Goal: Transaction & Acquisition: Book appointment/travel/reservation

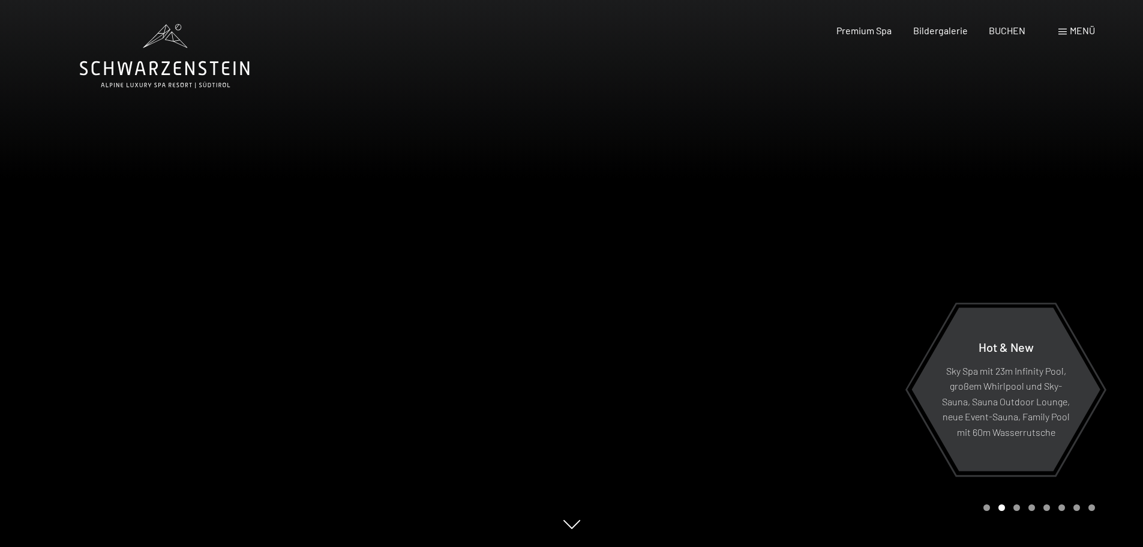
click at [1070, 31] on span "Menü" at bounding box center [1082, 30] width 25 height 11
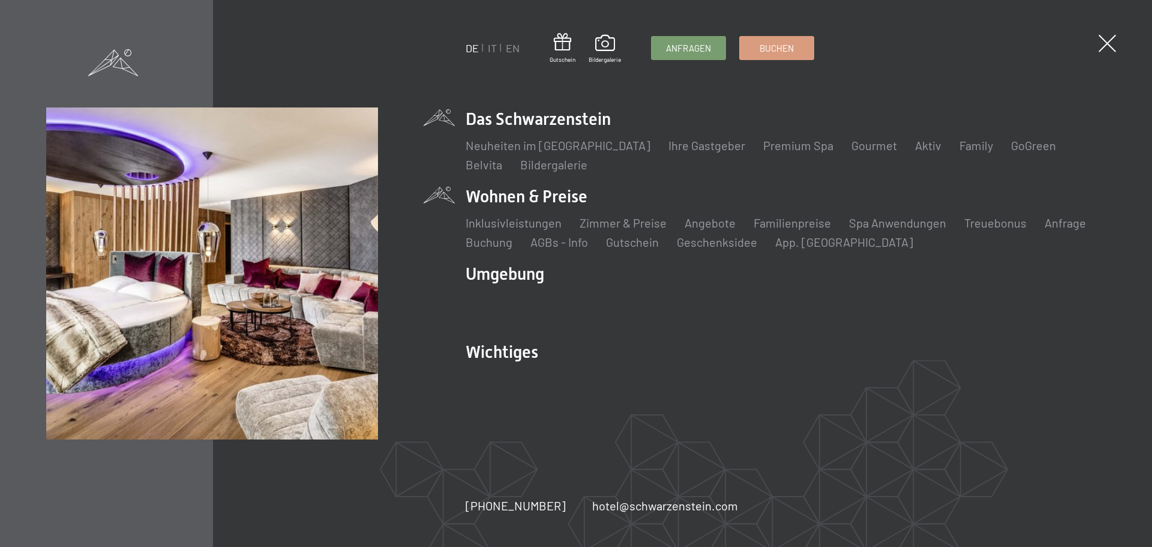
click at [523, 200] on li "Wohnen & Preise Inklusivleistungen Zimmer & Preise Liste Angebote Liste Familie…" at bounding box center [786, 217] width 640 height 65
click at [625, 219] on link "Zimmer & Preise" at bounding box center [623, 222] width 87 height 14
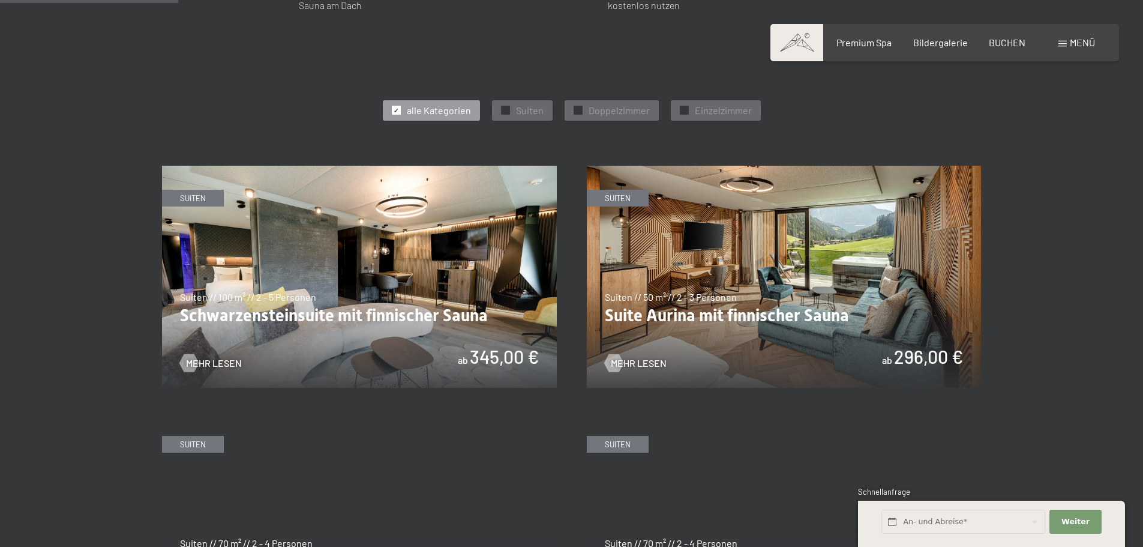
scroll to position [720, 0]
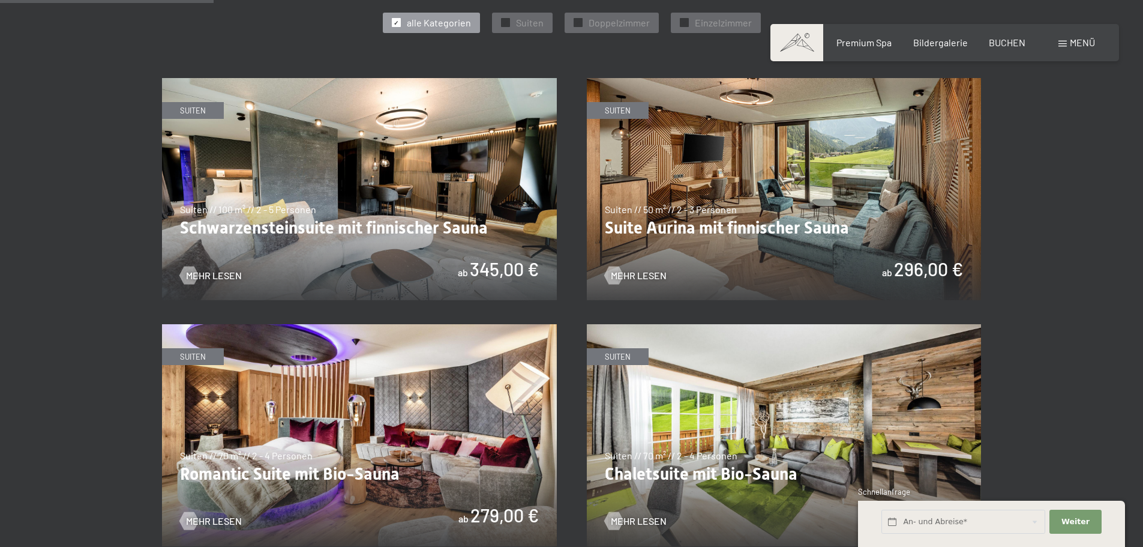
click at [382, 176] on img at bounding box center [359, 189] width 395 height 222
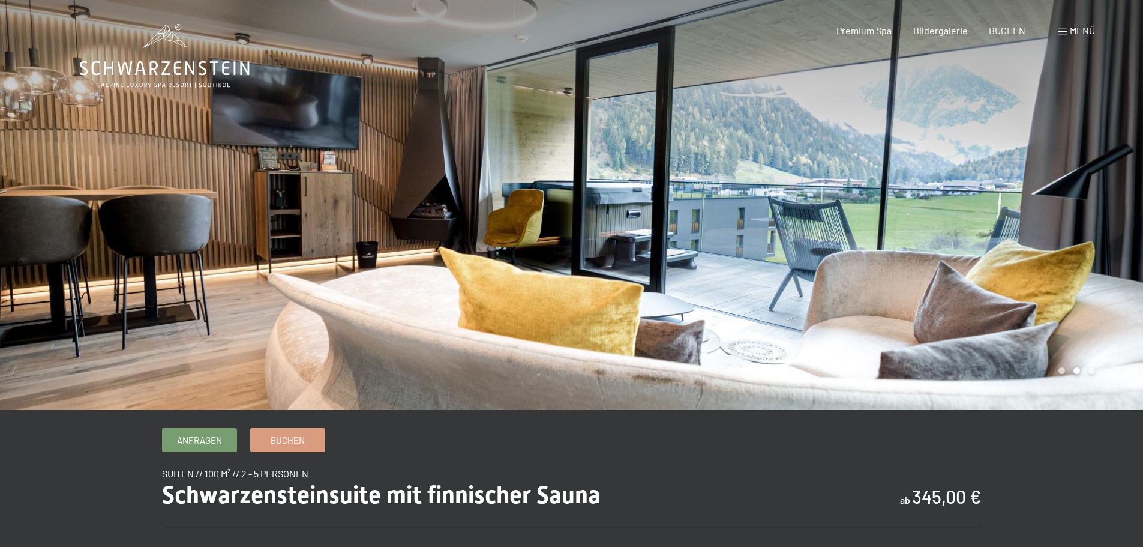
click at [1118, 200] on div at bounding box center [858, 205] width 572 height 410
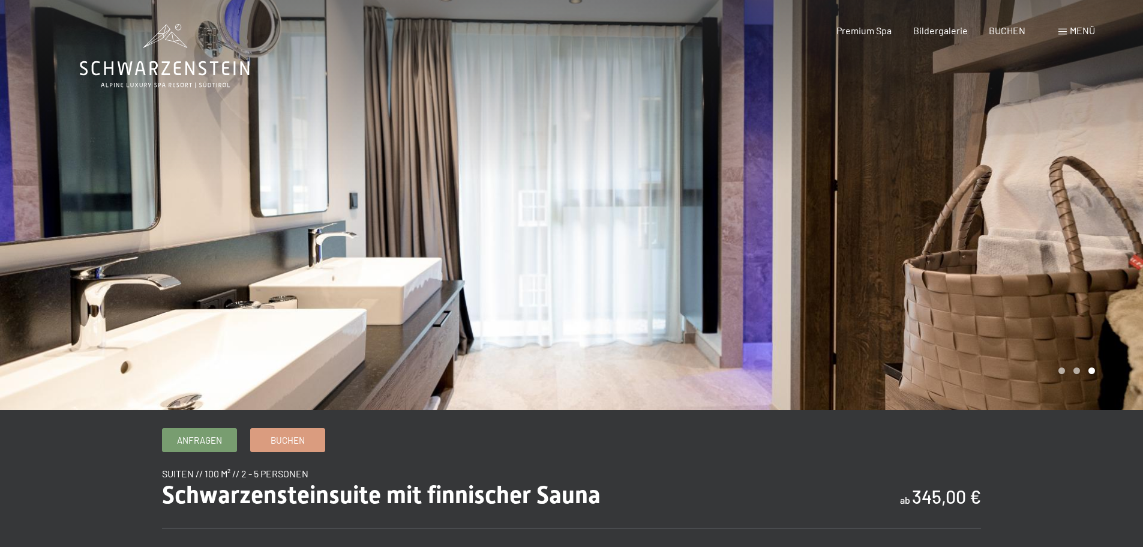
click at [1118, 200] on div at bounding box center [858, 205] width 572 height 410
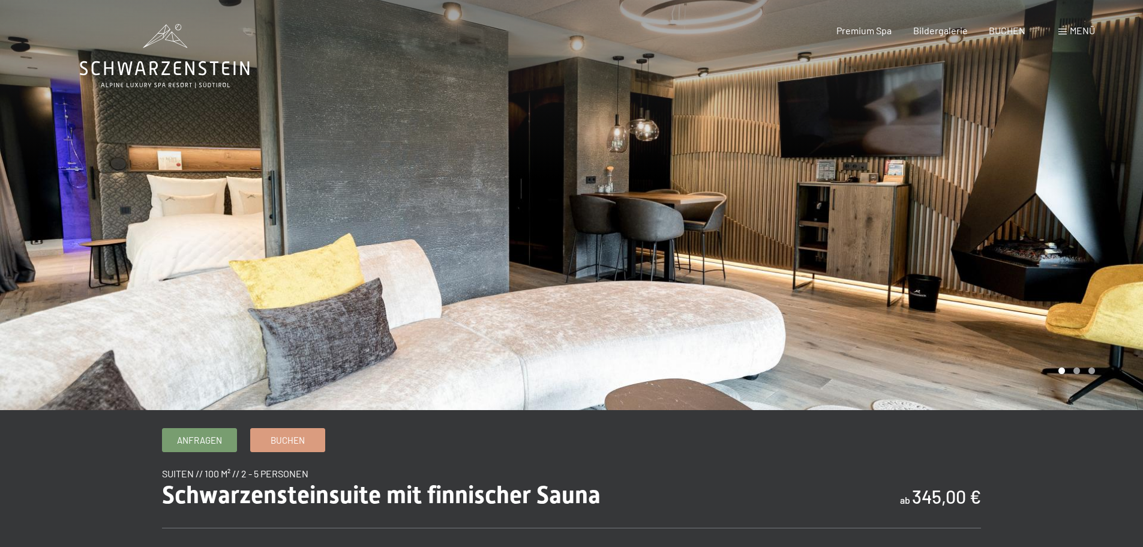
click at [1118, 200] on div at bounding box center [858, 205] width 572 height 410
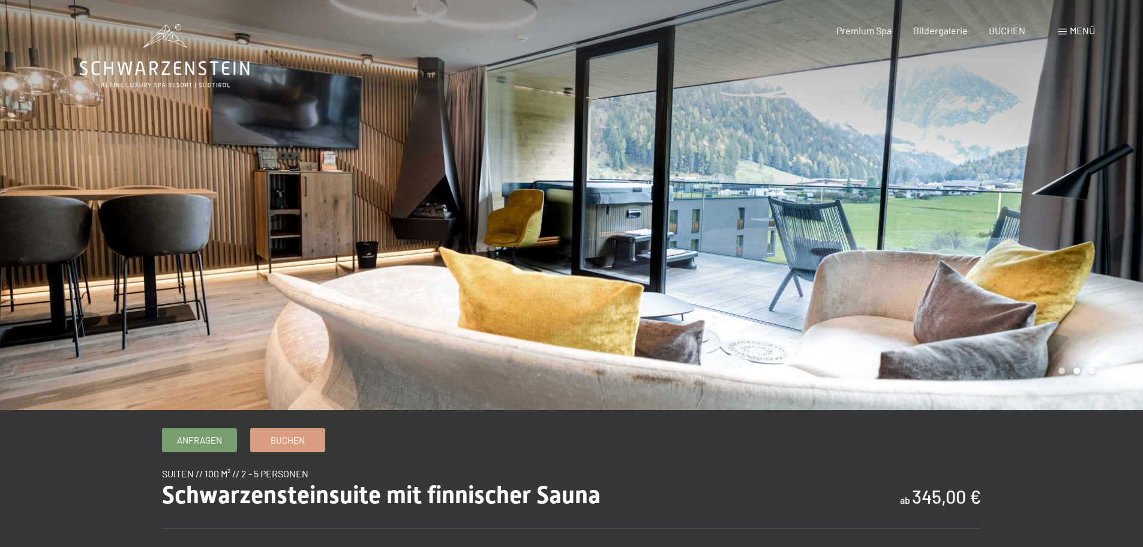
click at [1118, 200] on div at bounding box center [858, 205] width 572 height 410
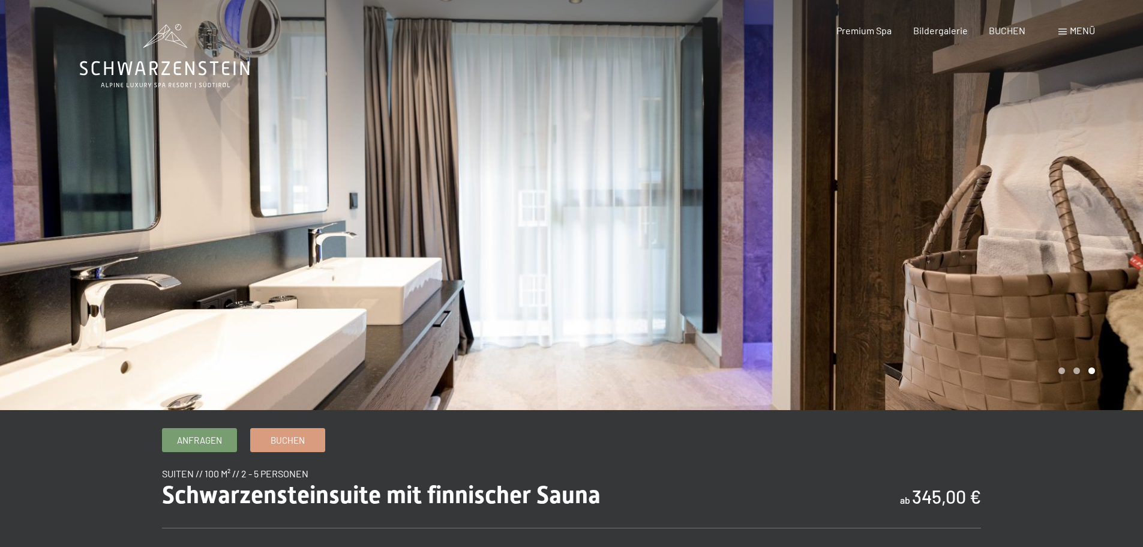
click at [1118, 200] on div at bounding box center [858, 205] width 572 height 410
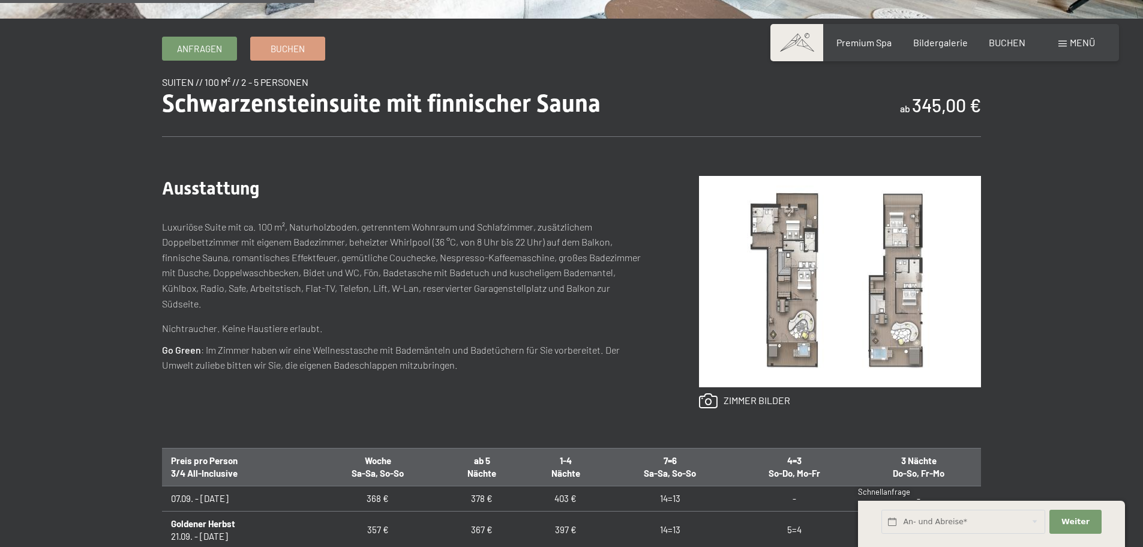
scroll to position [420, 0]
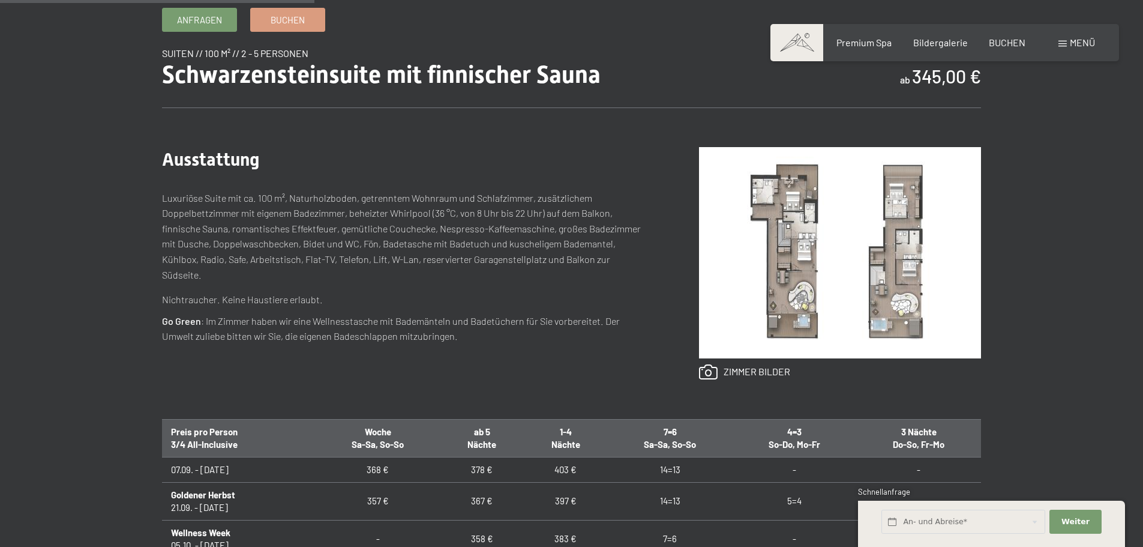
click at [772, 214] on img at bounding box center [840, 252] width 282 height 211
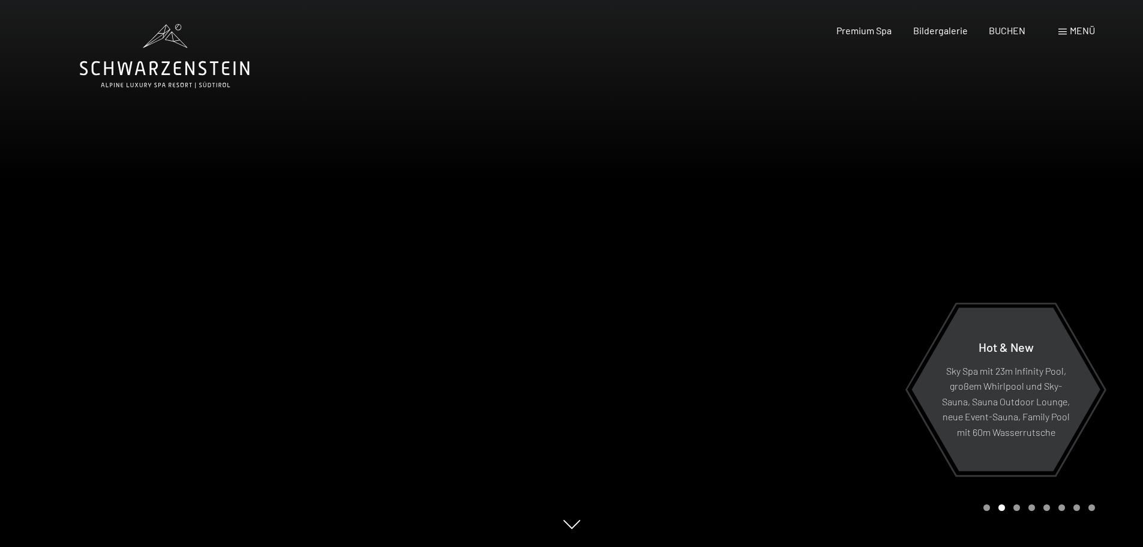
click at [1068, 26] on div "Menü" at bounding box center [1077, 30] width 37 height 13
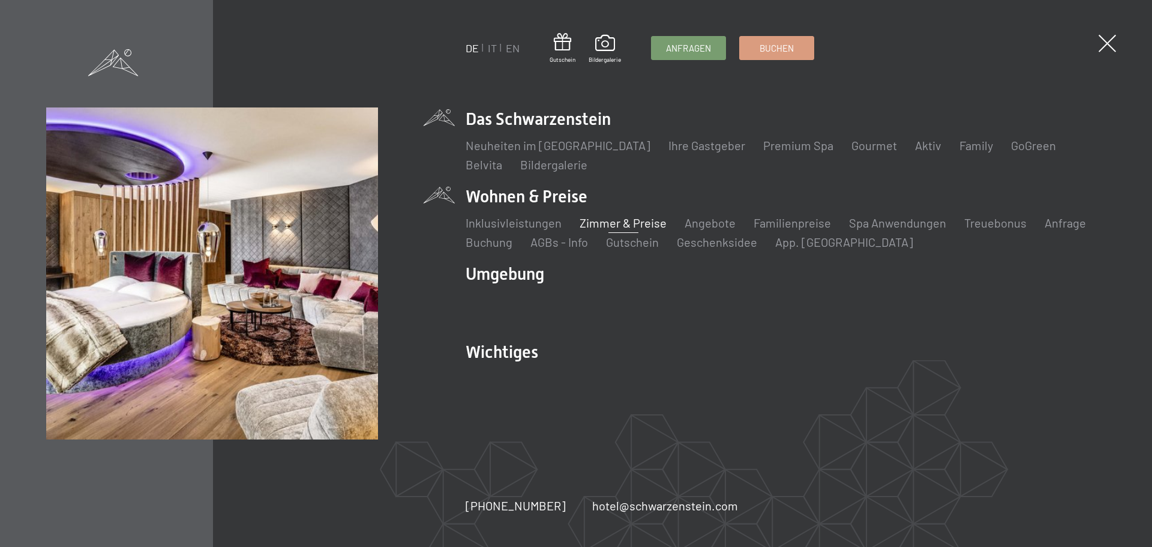
click at [601, 224] on link "Zimmer & Preise" at bounding box center [623, 222] width 87 height 14
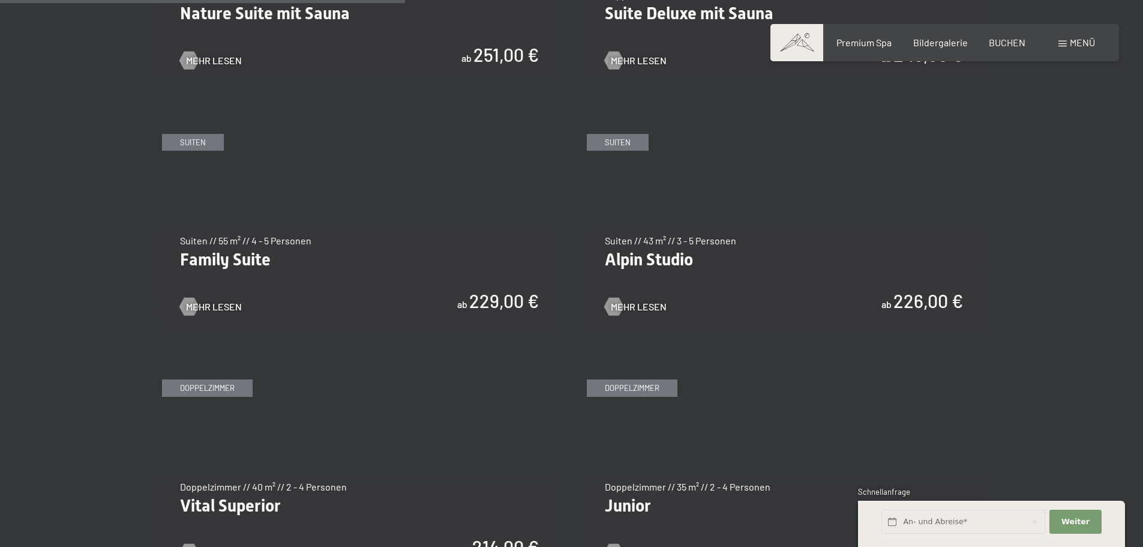
scroll to position [1440, 0]
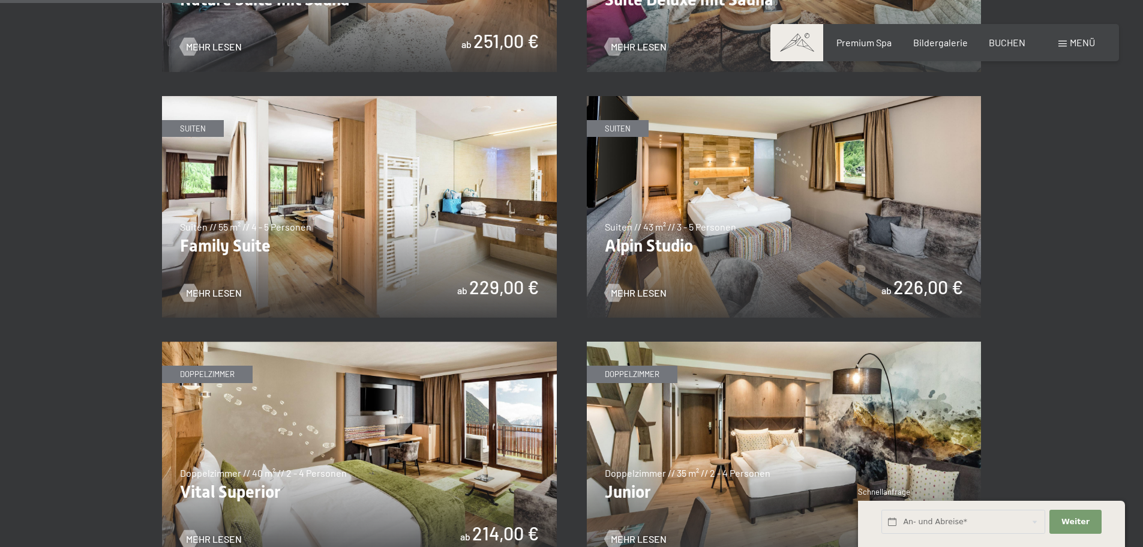
click at [305, 170] on img at bounding box center [359, 207] width 395 height 222
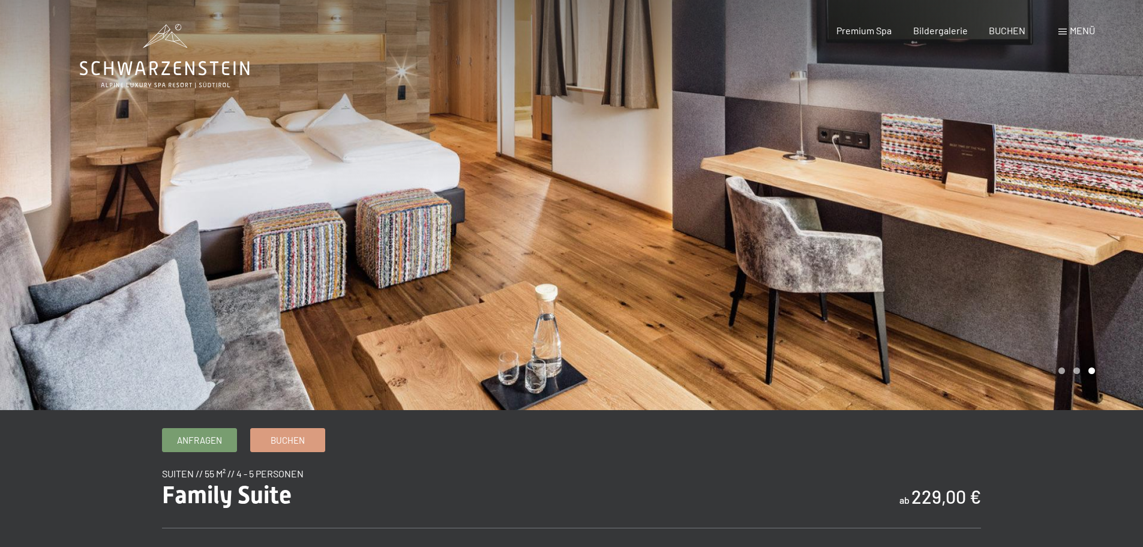
click at [1086, 32] on span "Menü" at bounding box center [1082, 30] width 25 height 11
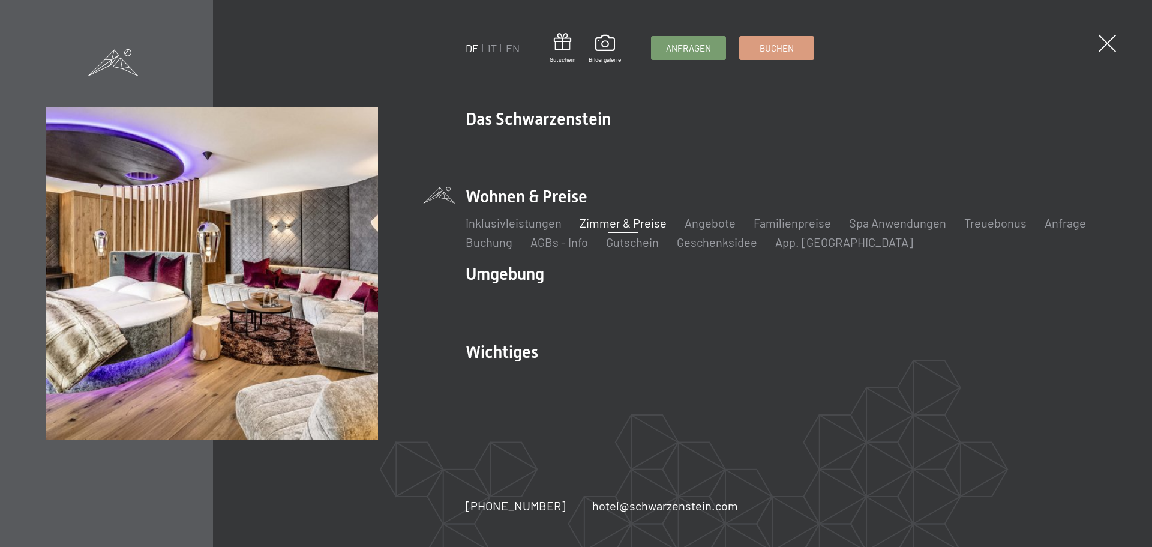
click at [635, 224] on link "Zimmer & Preise" at bounding box center [623, 222] width 87 height 14
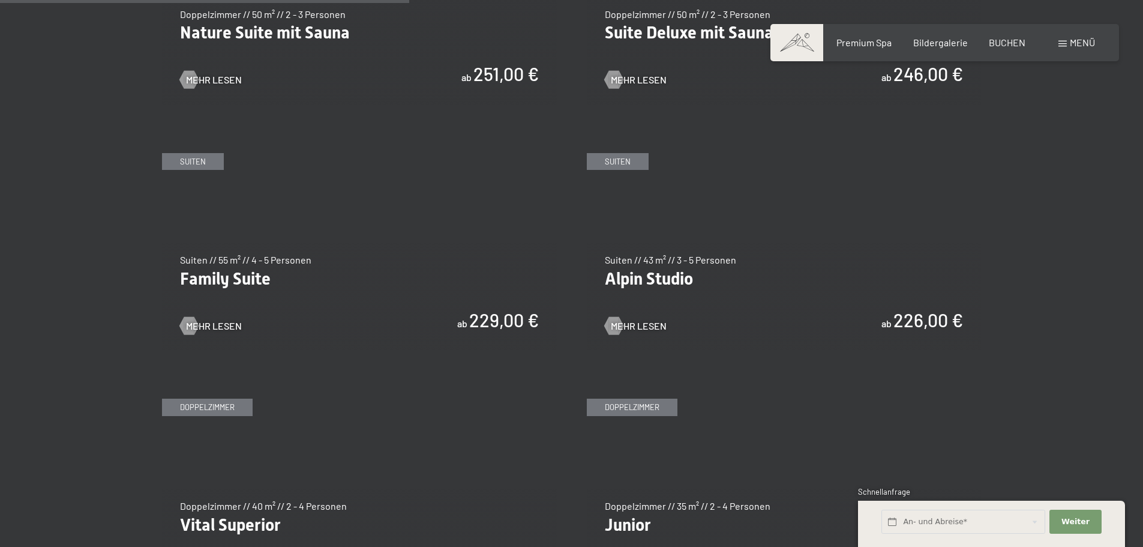
scroll to position [1380, 0]
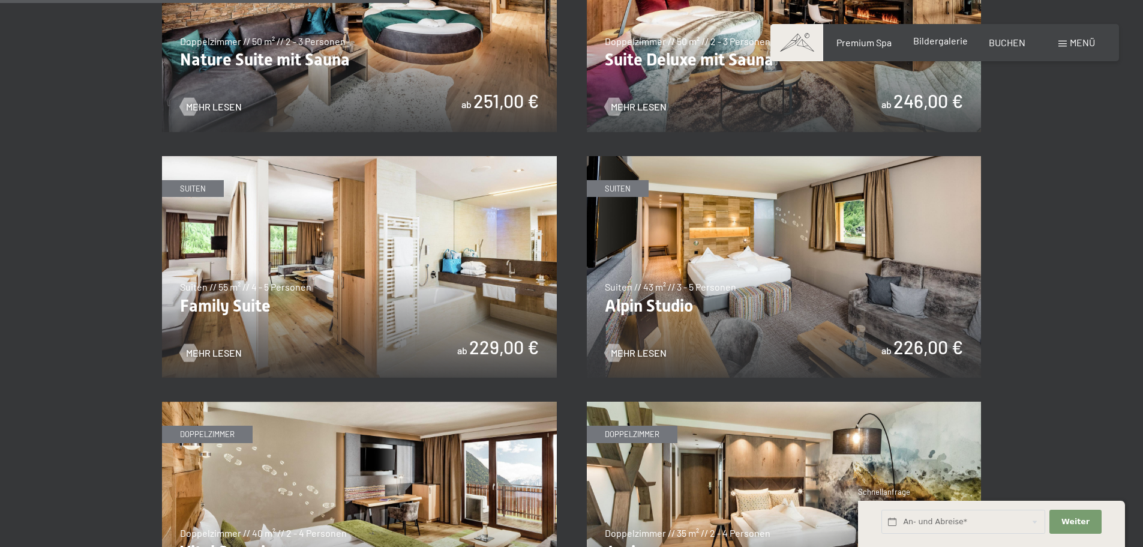
click at [938, 45] on span "Bildergalerie" at bounding box center [940, 40] width 55 height 11
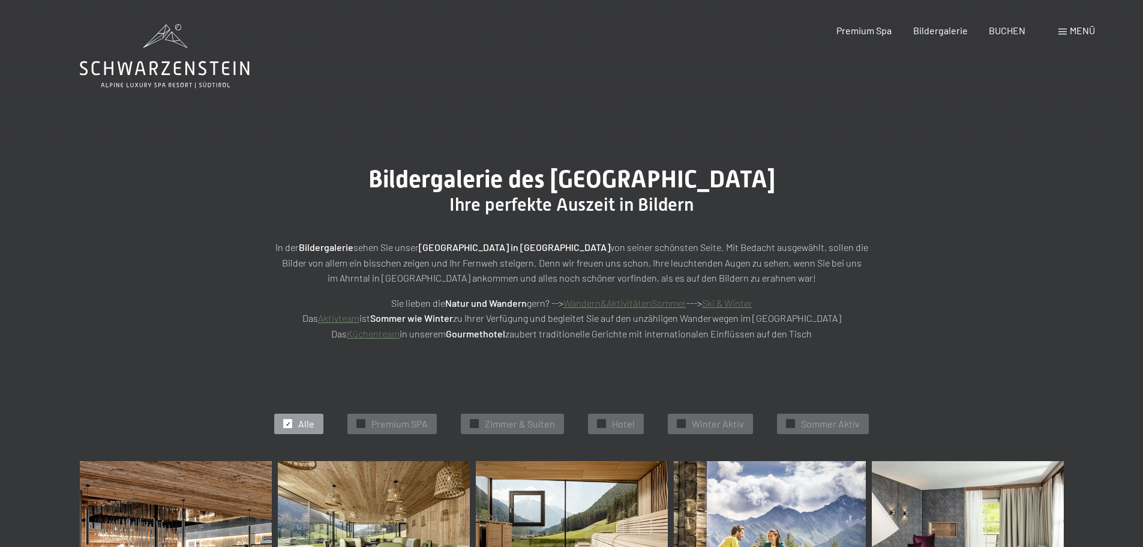
click at [1094, 28] on span "Menü" at bounding box center [1082, 30] width 25 height 11
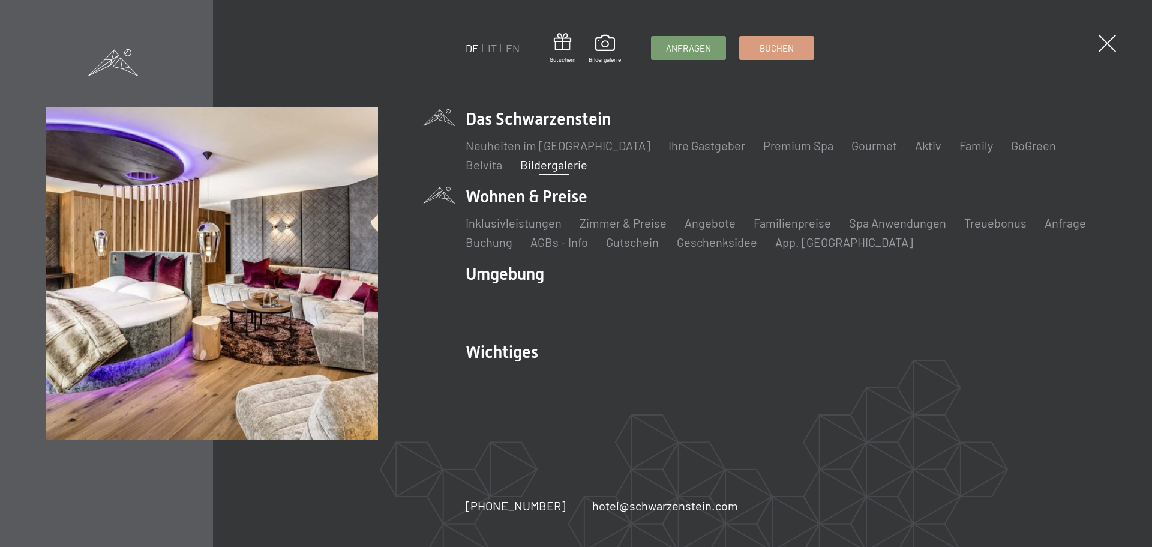
click at [531, 194] on li "Wohnen & Preise Inklusivleistungen Zimmer & Preise Liste Angebote Liste Familie…" at bounding box center [786, 217] width 640 height 65
click at [697, 224] on link "Angebote" at bounding box center [710, 222] width 51 height 14
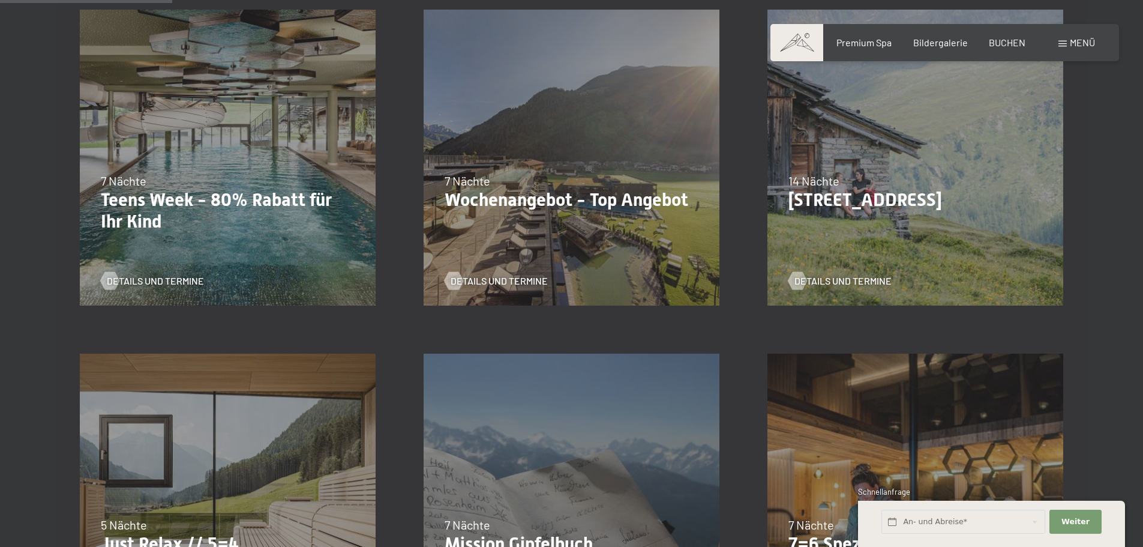
scroll to position [360, 0]
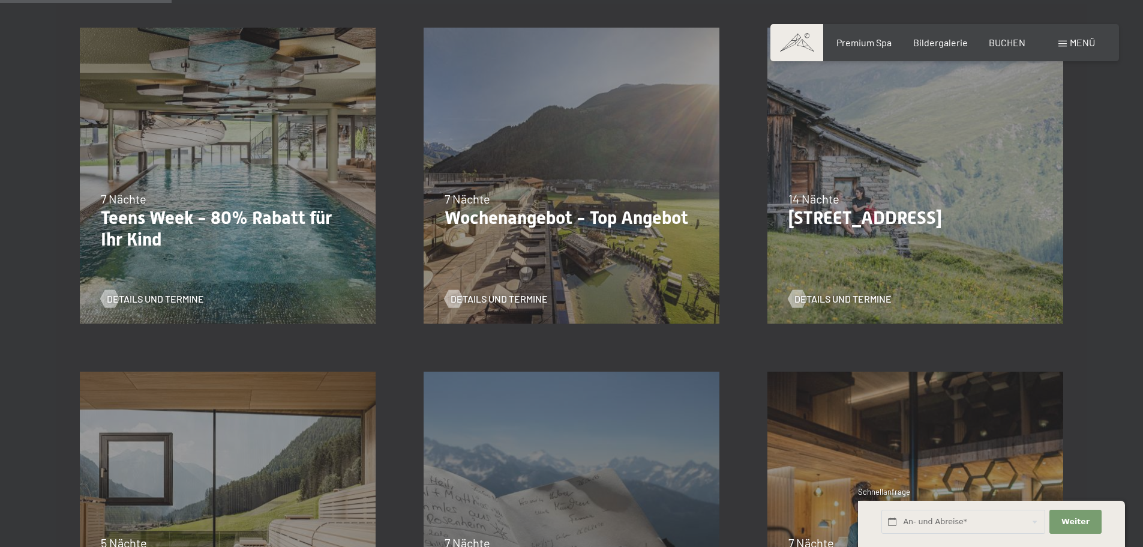
click at [492, 223] on p "Wochenangebot - Top Angebot" at bounding box center [572, 218] width 254 height 22
click at [504, 293] on span "Details und Termine" at bounding box center [511, 298] width 97 height 13
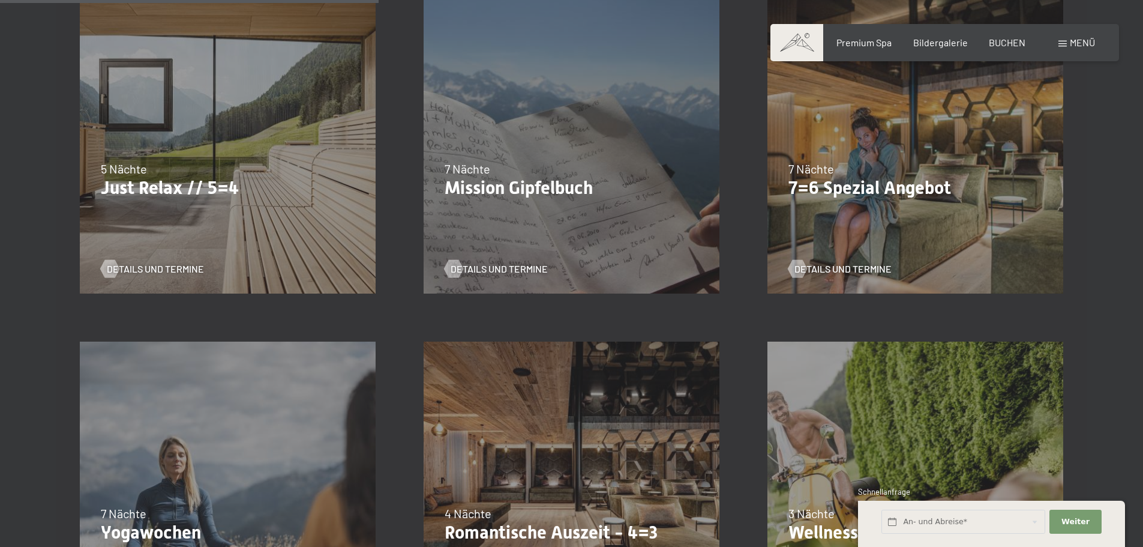
scroll to position [720, 0]
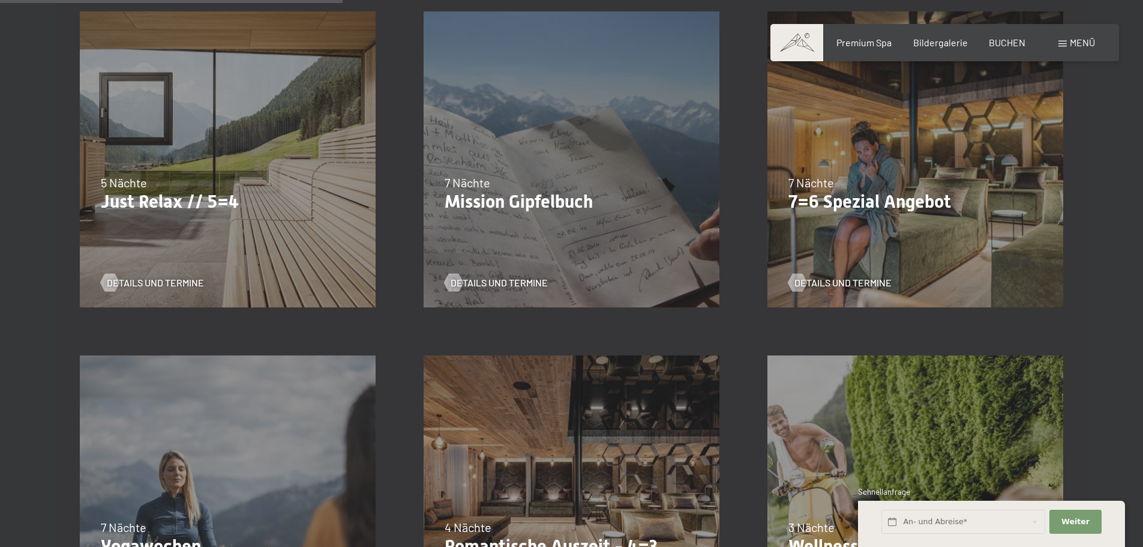
click at [887, 167] on div "04.10.–26.10.2025 01.11.–21.12.2025 10.01.–01.02.2026 07.03.–29.03.2026 16.05.–…" at bounding box center [916, 159] width 344 height 344
click at [845, 280] on span "Details und Termine" at bounding box center [855, 282] width 97 height 13
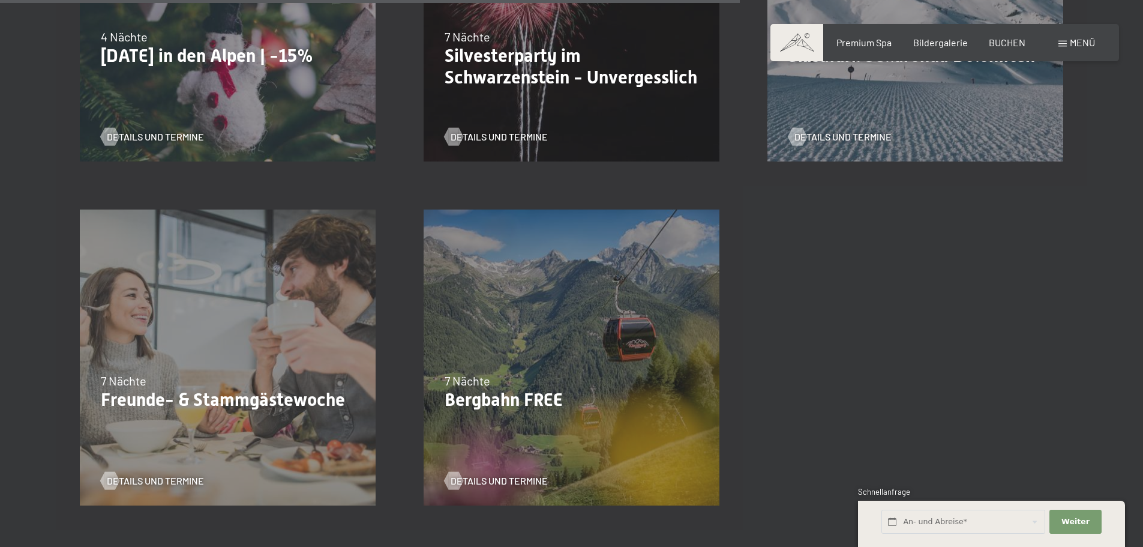
scroll to position [1560, 0]
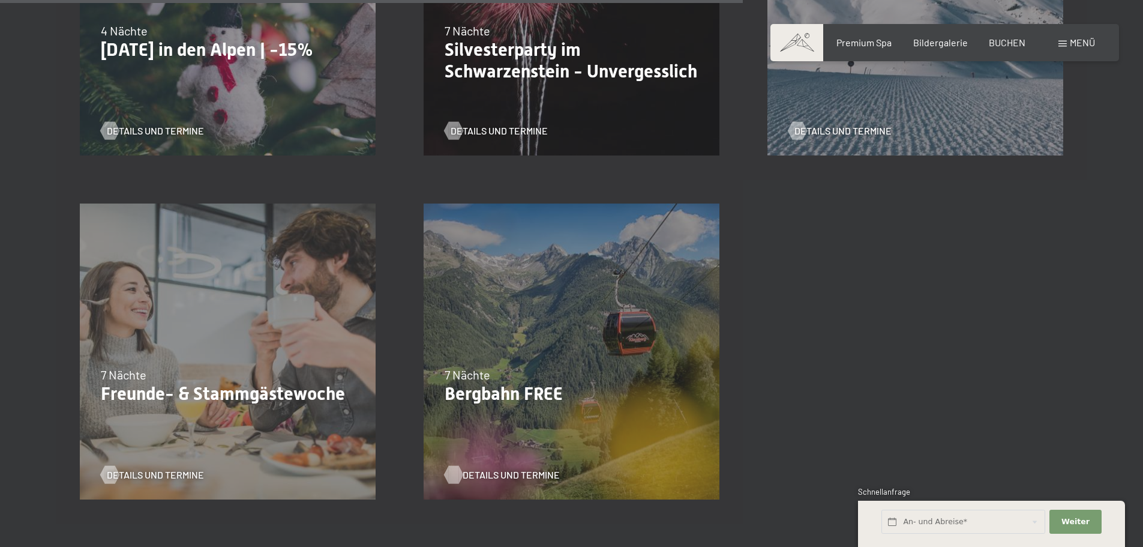
click at [524, 477] on span "Details und Termine" at bounding box center [511, 474] width 97 height 13
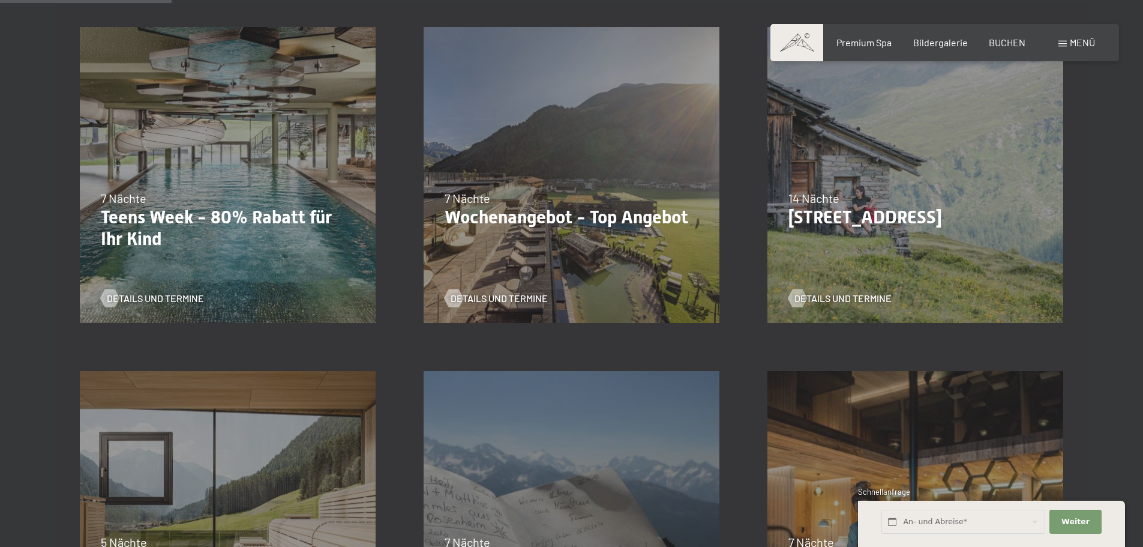
scroll to position [360, 0]
click at [511, 301] on span "Details und Termine" at bounding box center [511, 298] width 97 height 13
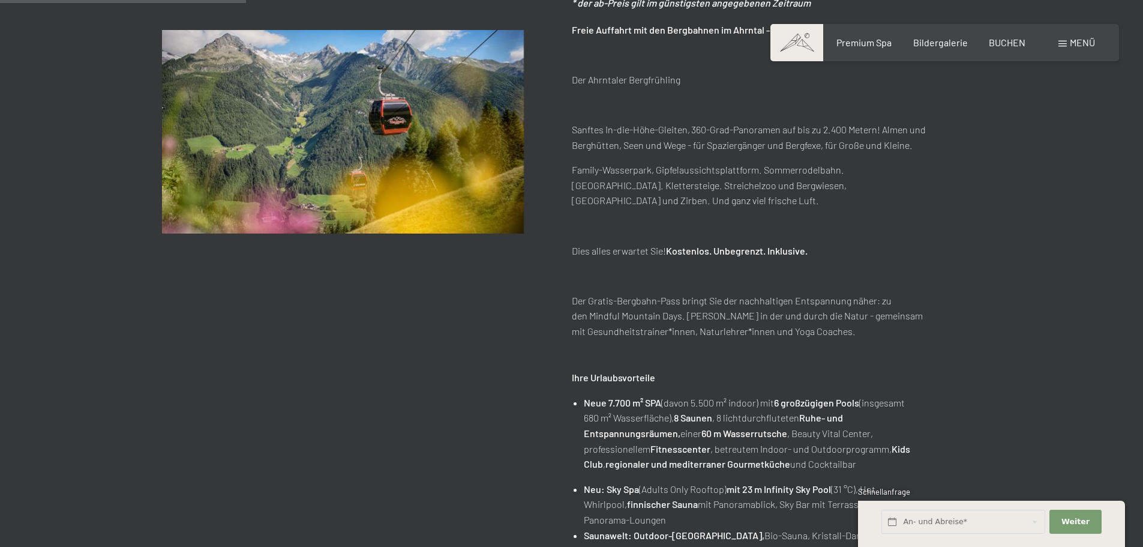
scroll to position [360, 0]
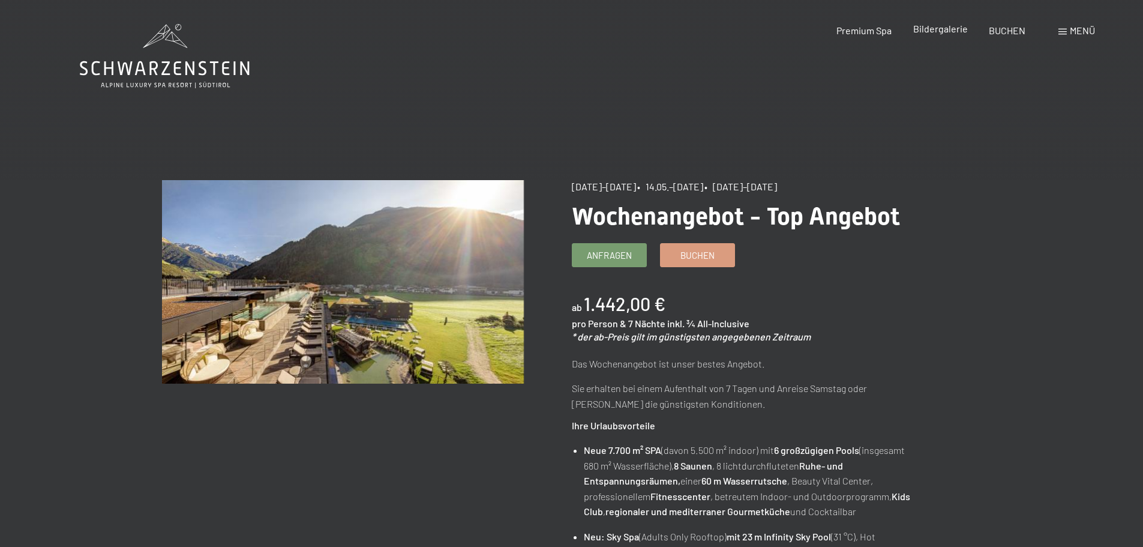
click at [933, 34] on div "Bildergalerie" at bounding box center [940, 28] width 55 height 13
click at [936, 30] on span "Bildergalerie" at bounding box center [940, 28] width 55 height 11
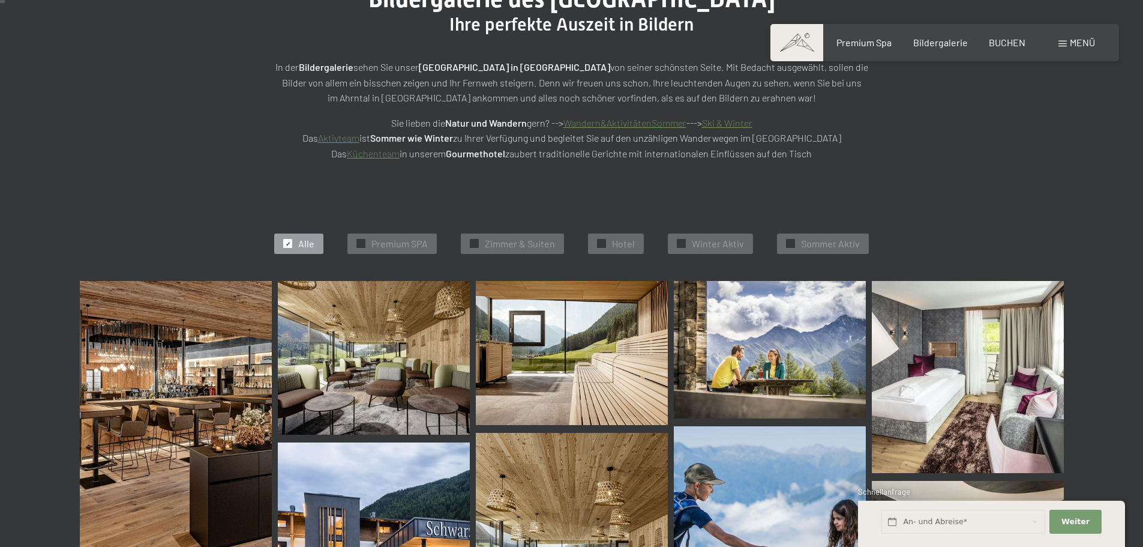
scroll to position [60, 0]
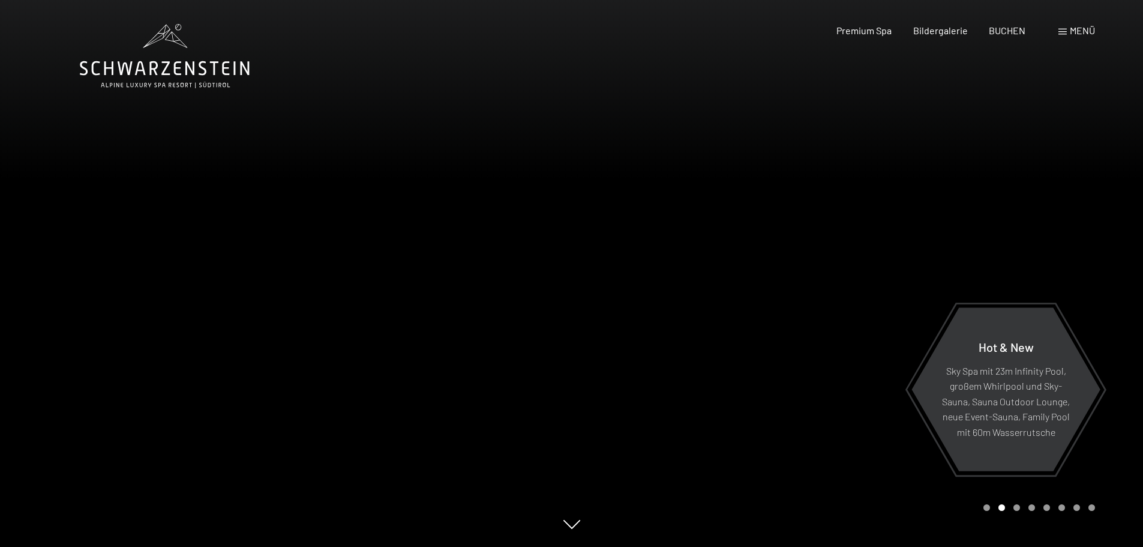
click at [1086, 31] on span "Menü" at bounding box center [1082, 30] width 25 height 11
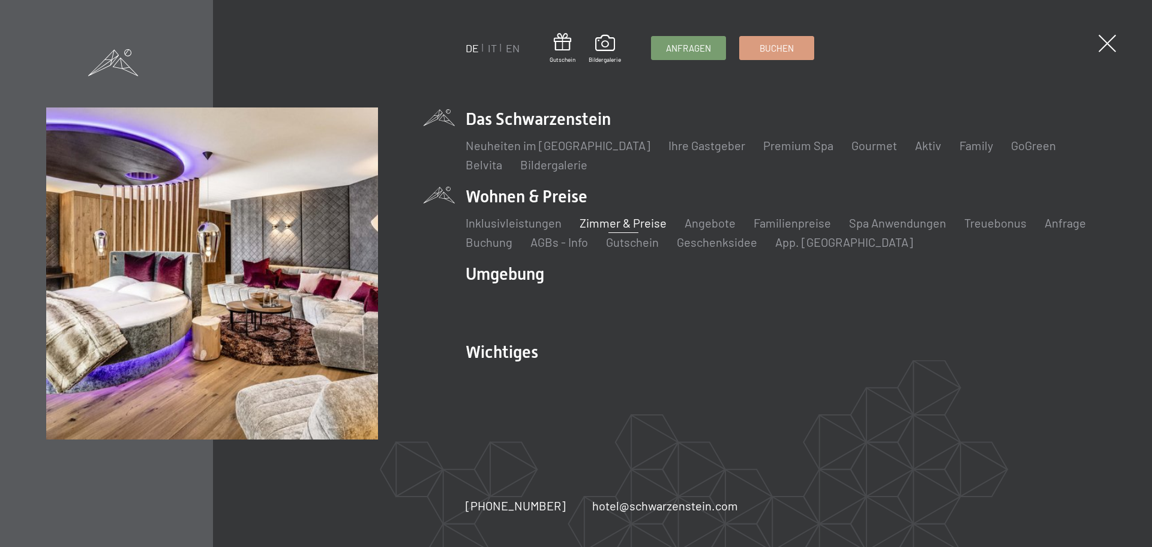
click at [604, 219] on link "Zimmer & Preise" at bounding box center [623, 222] width 87 height 14
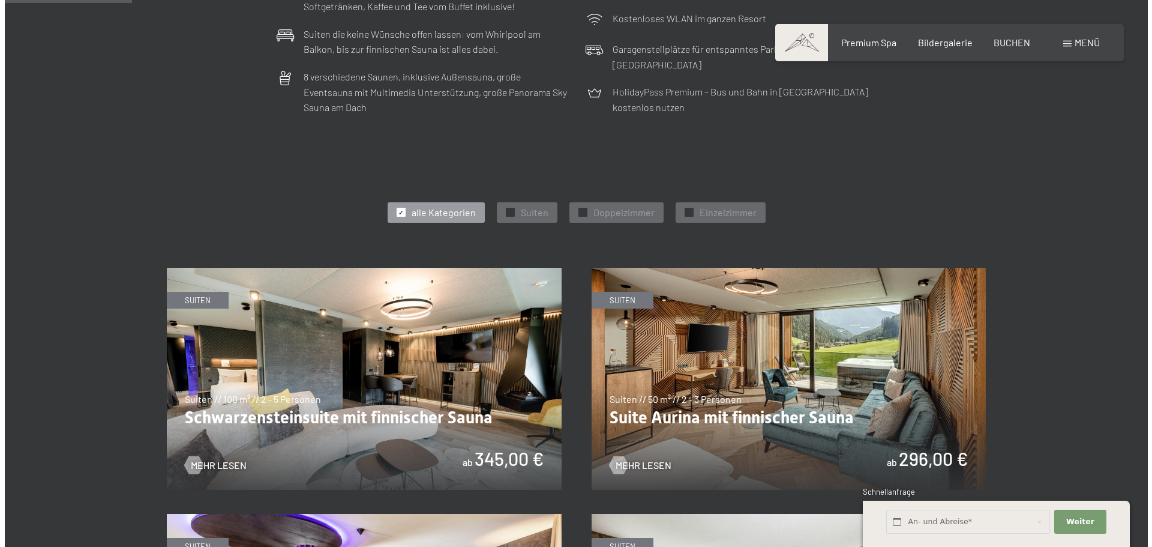
scroll to position [540, 0]
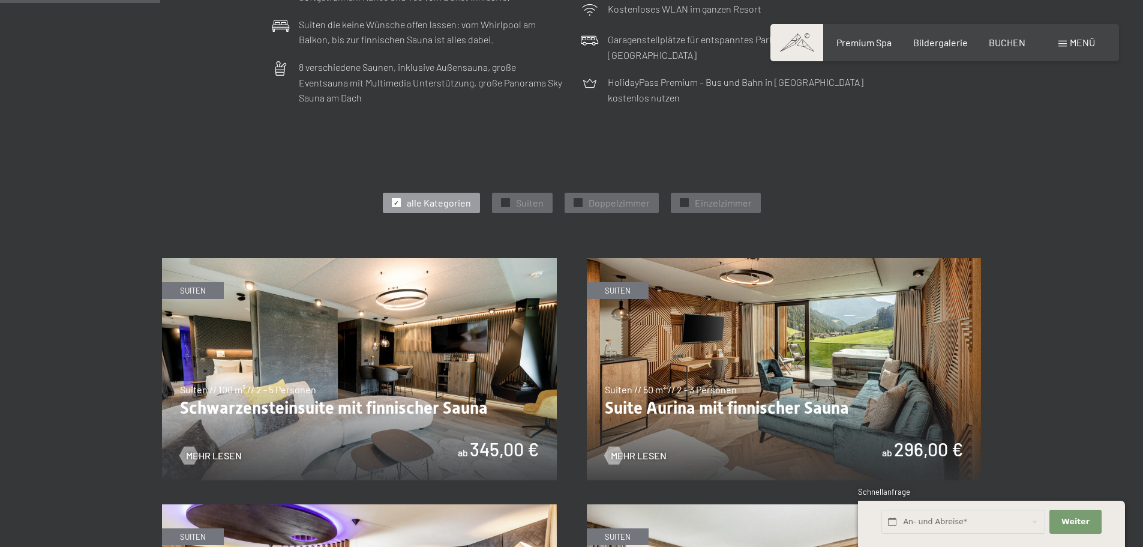
click at [1076, 44] on span "Menü" at bounding box center [1082, 42] width 25 height 11
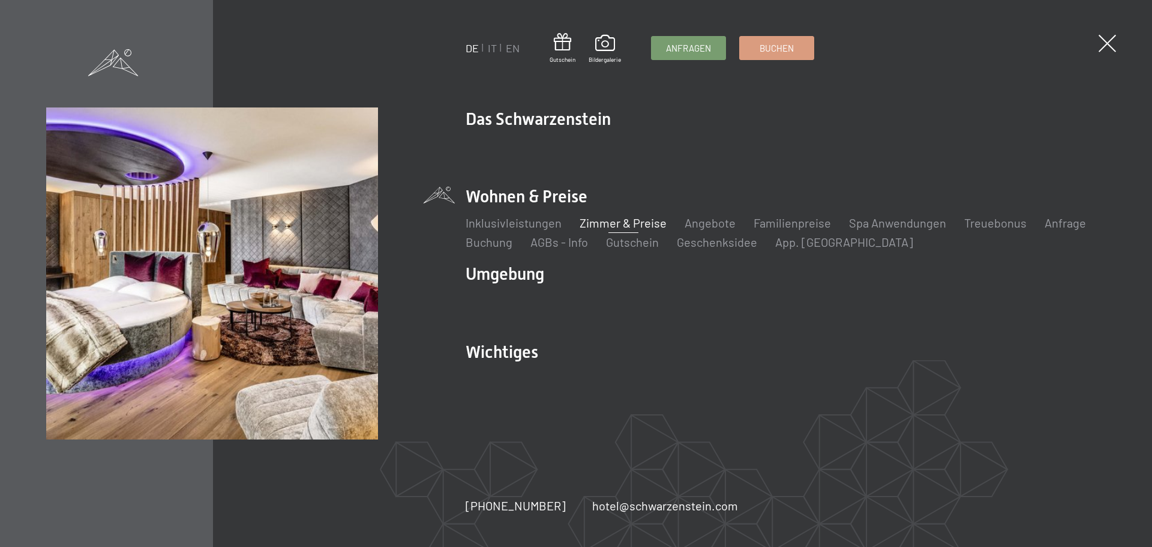
click at [709, 232] on ul "Inklusivleistungen Zimmer & Preise Liste Angebote Liste Familienpreise Spa Anwe…" at bounding box center [786, 232] width 640 height 36
click at [709, 228] on link "Angebote" at bounding box center [710, 222] width 51 height 14
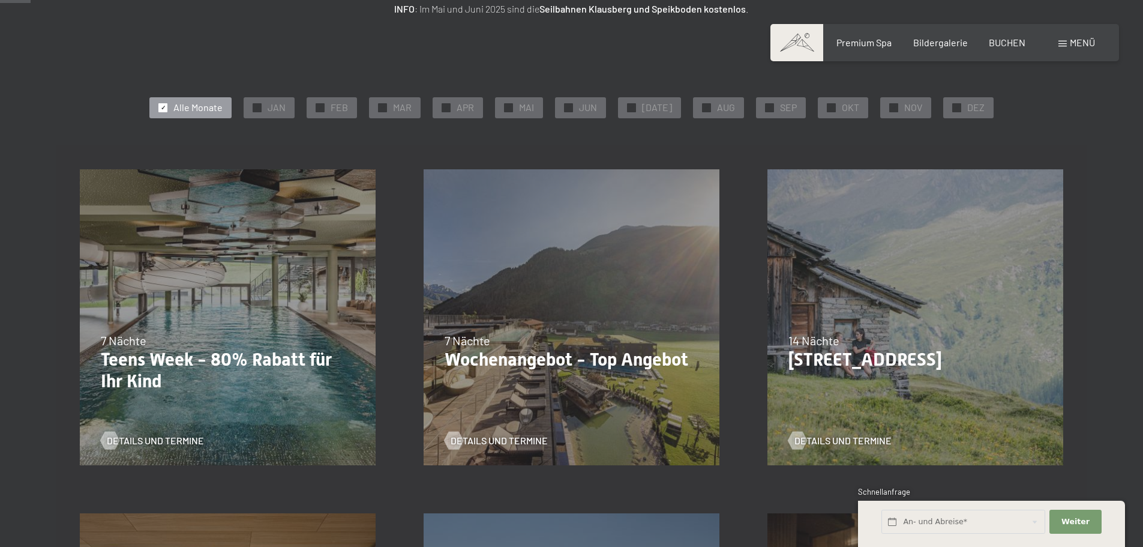
scroll to position [240, 0]
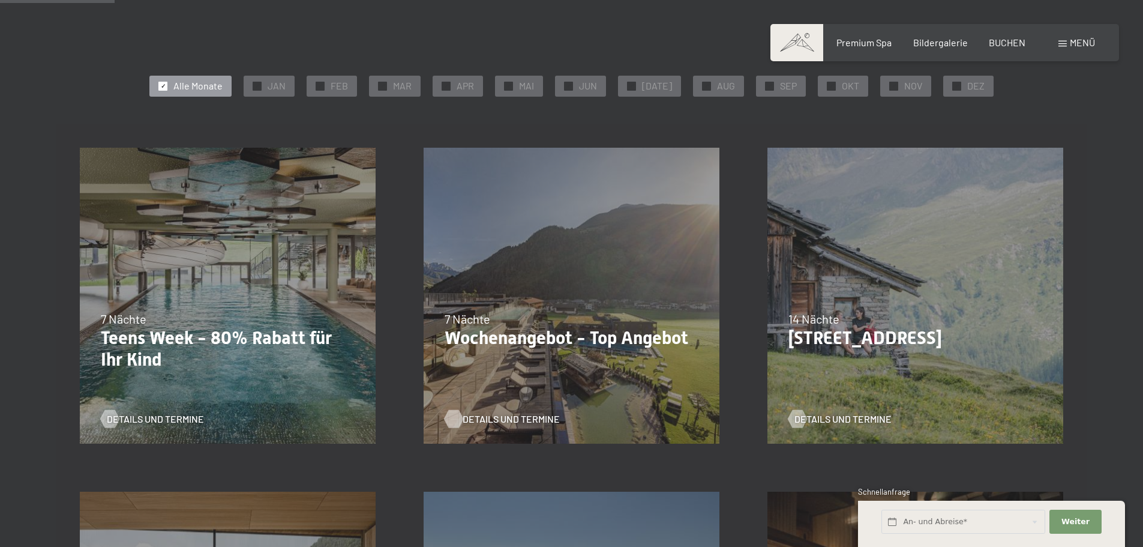
click at [494, 424] on span "Details und Termine" at bounding box center [511, 418] width 97 height 13
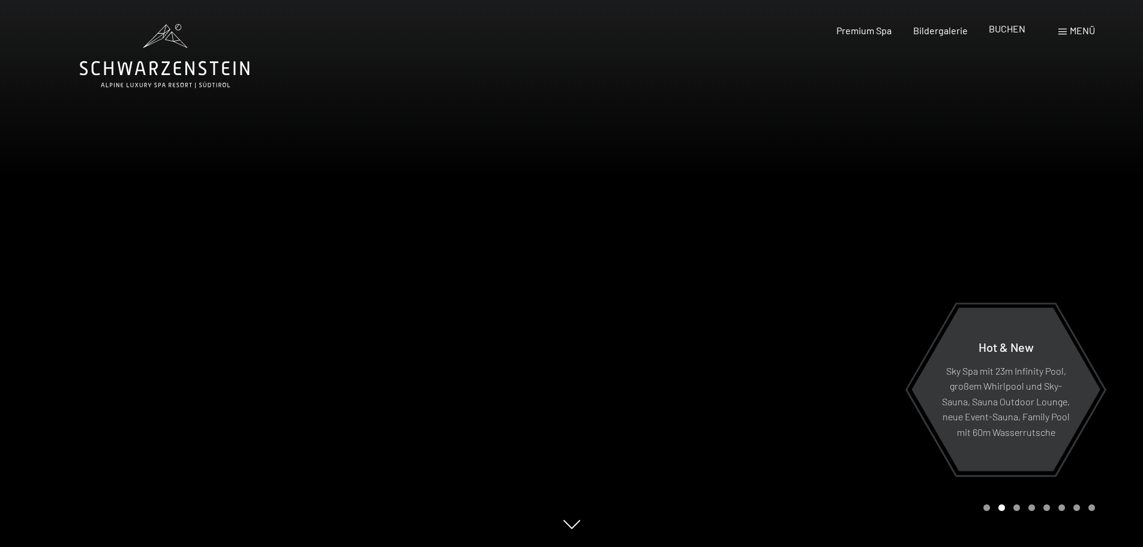
click at [1012, 34] on span "BUCHEN" at bounding box center [1007, 28] width 37 height 11
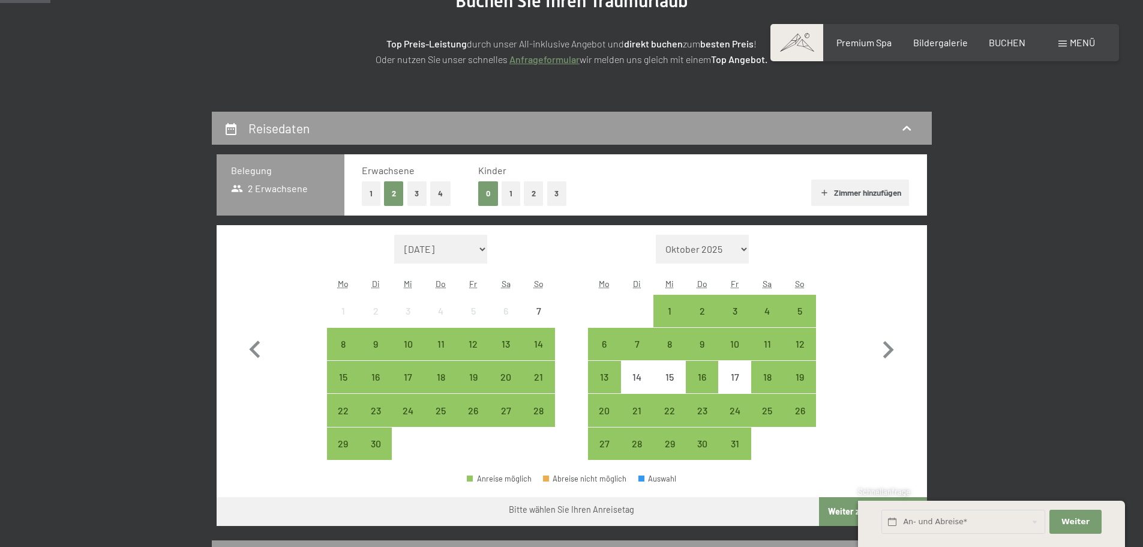
scroll to position [180, 0]
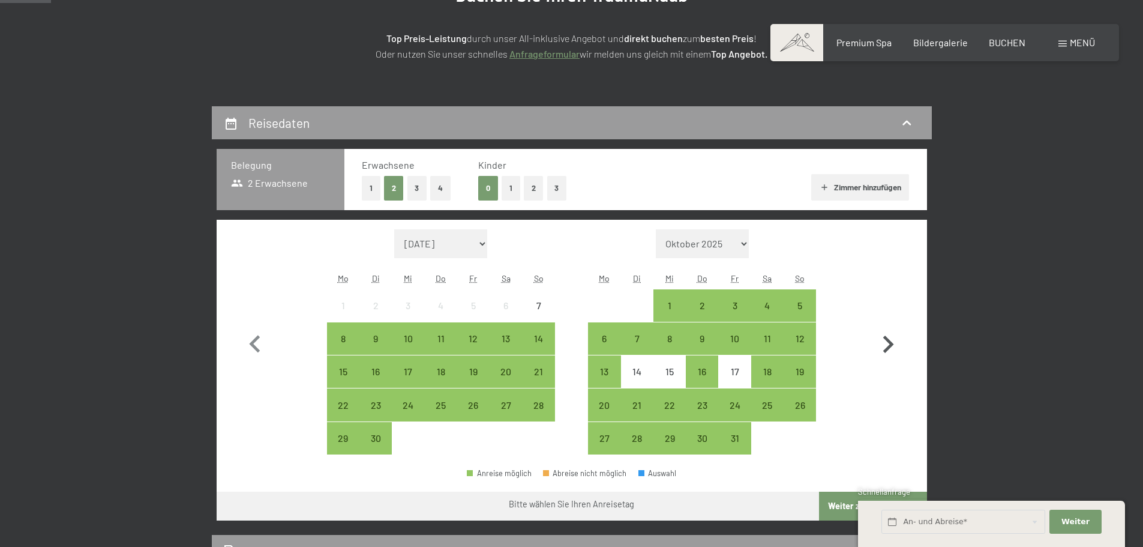
click at [892, 340] on icon "button" at bounding box center [888, 344] width 35 height 35
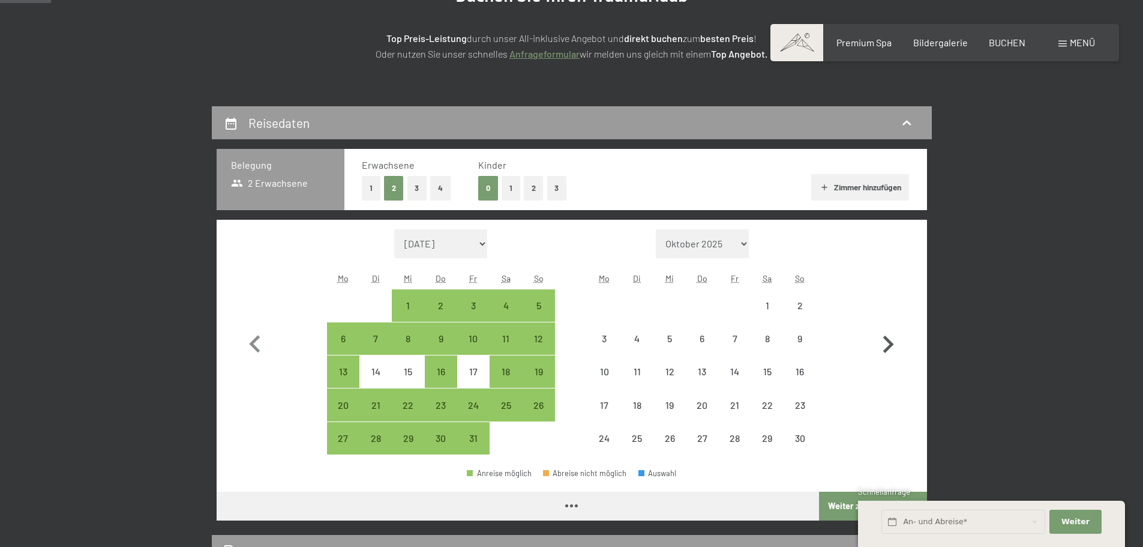
click at [892, 340] on icon "button" at bounding box center [888, 344] width 35 height 35
select select "2025-12-01"
select select "2026-01-01"
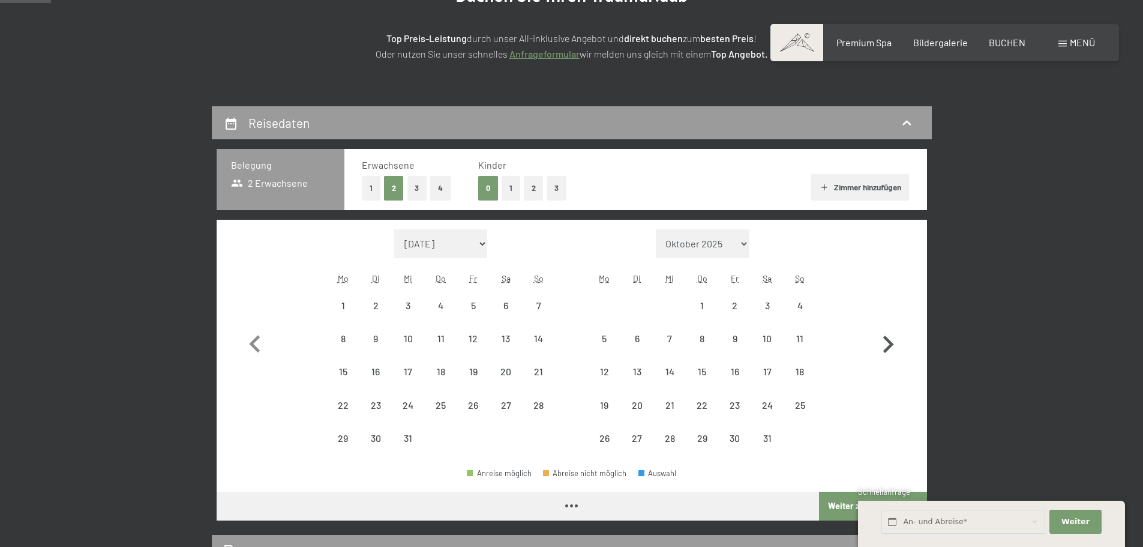
click at [892, 340] on icon "button" at bounding box center [888, 344] width 35 height 35
select select "2026-02-01"
select select "2026-03-01"
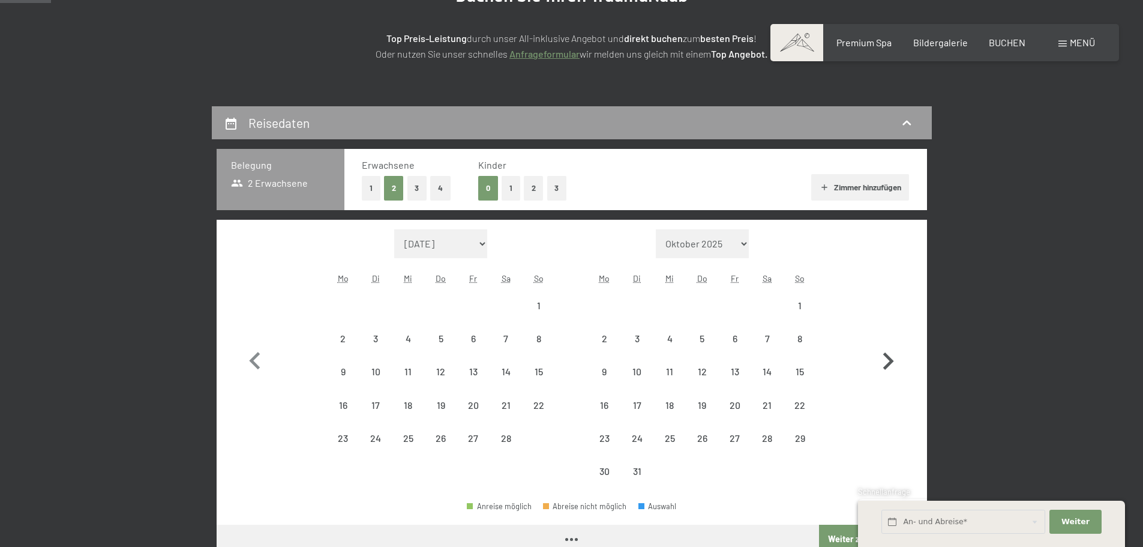
select select "2026-02-01"
select select "2026-03-01"
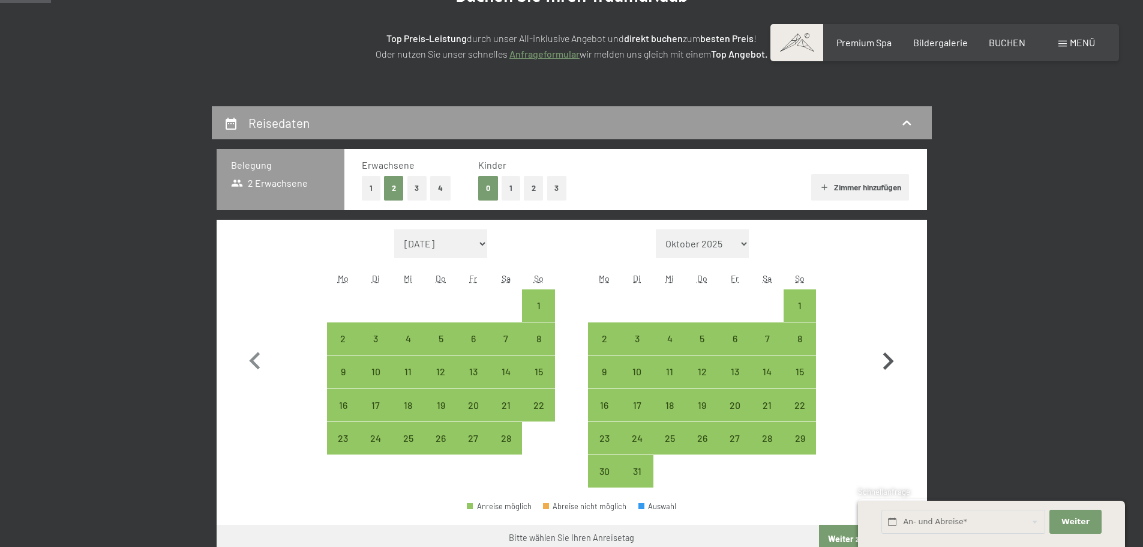
click at [892, 340] on button "button" at bounding box center [888, 358] width 35 height 259
select select "2026-03-01"
select select "2026-04-01"
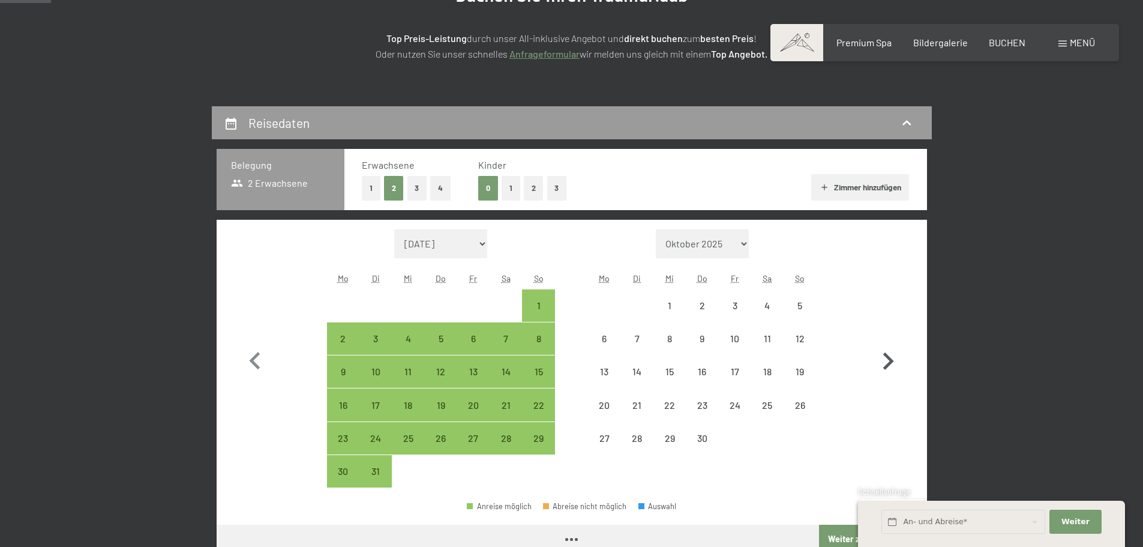
select select "2026-03-01"
select select "2026-04-01"
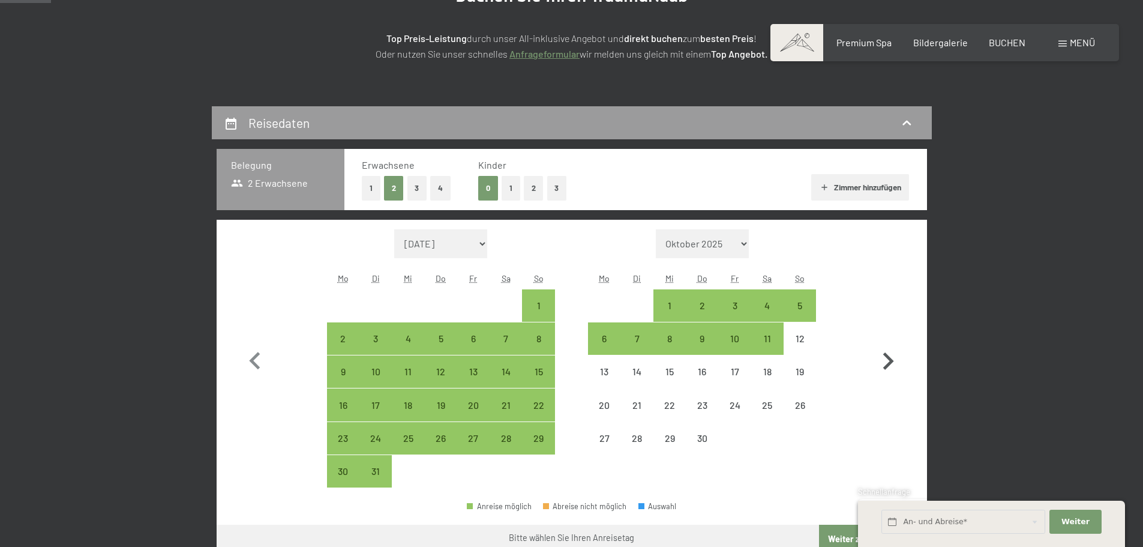
click at [892, 340] on button "button" at bounding box center [888, 358] width 35 height 259
select select "2026-04-01"
select select "2026-05-01"
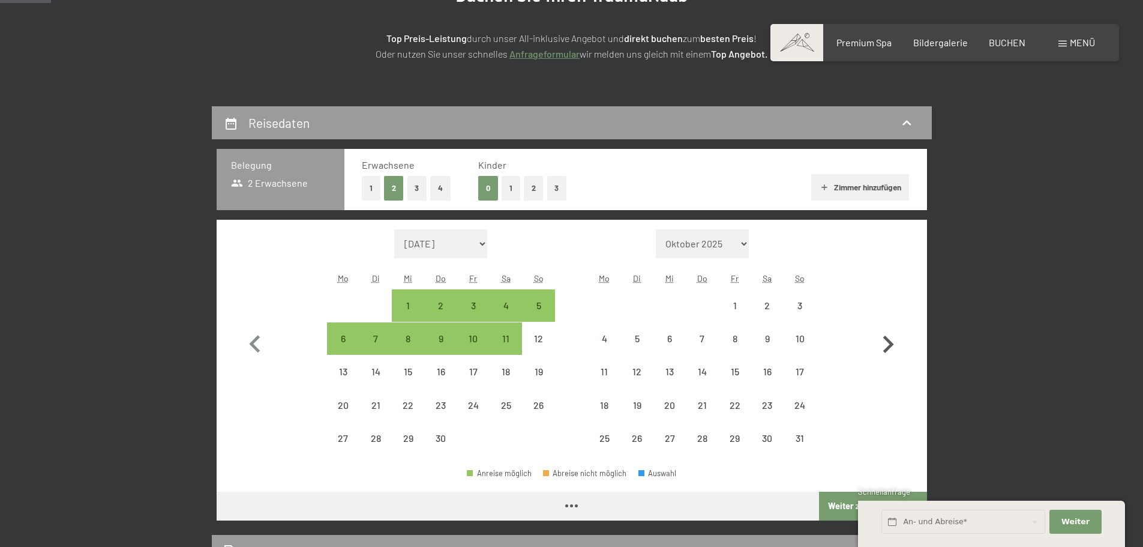
click at [892, 340] on icon "button" at bounding box center [888, 344] width 35 height 35
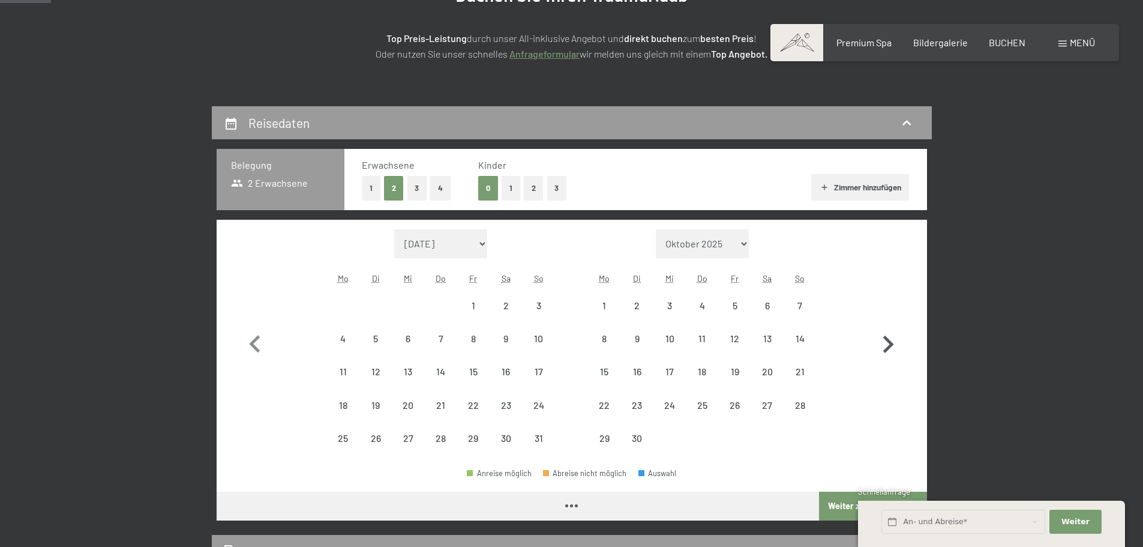
click at [892, 340] on icon "button" at bounding box center [888, 344] width 35 height 35
select select "2026-06-01"
select select "2026-07-01"
click at [892, 340] on icon "button" at bounding box center [888, 344] width 35 height 35
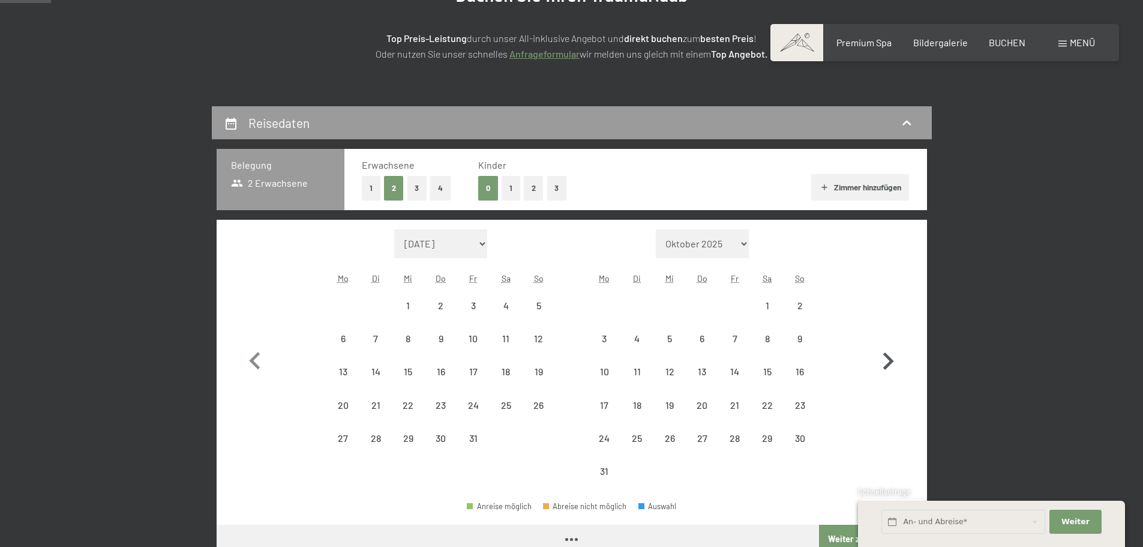
click at [892, 340] on button "button" at bounding box center [888, 358] width 35 height 259
select select "2026-08-01"
select select "2026-09-01"
select select "2026-08-01"
select select "2026-09-01"
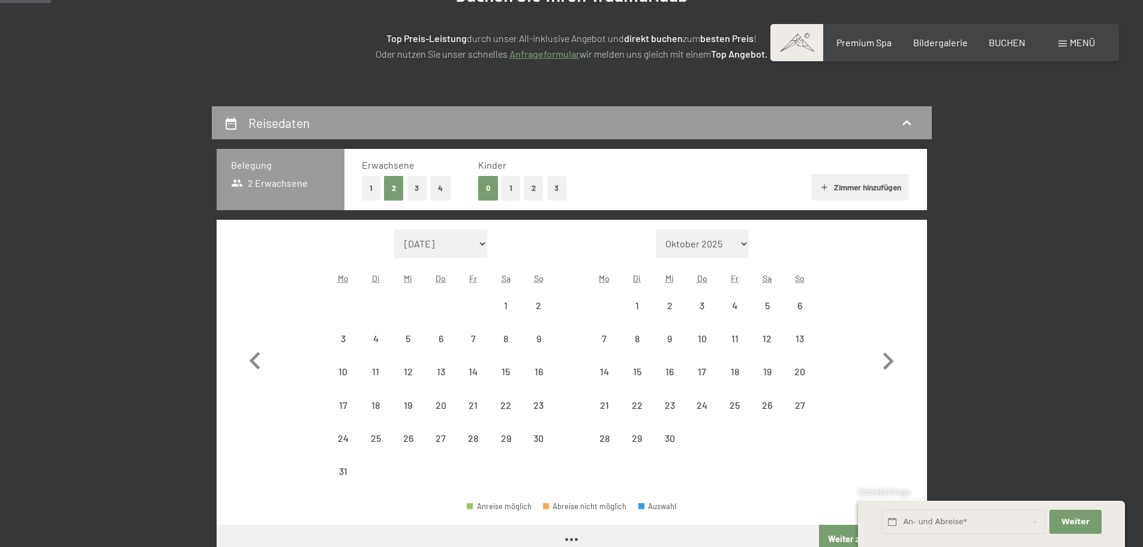
select select "2026-08-01"
select select "2026-09-01"
click at [263, 357] on icon "button" at bounding box center [255, 361] width 35 height 35
select select "2026-07-01"
select select "2026-08-01"
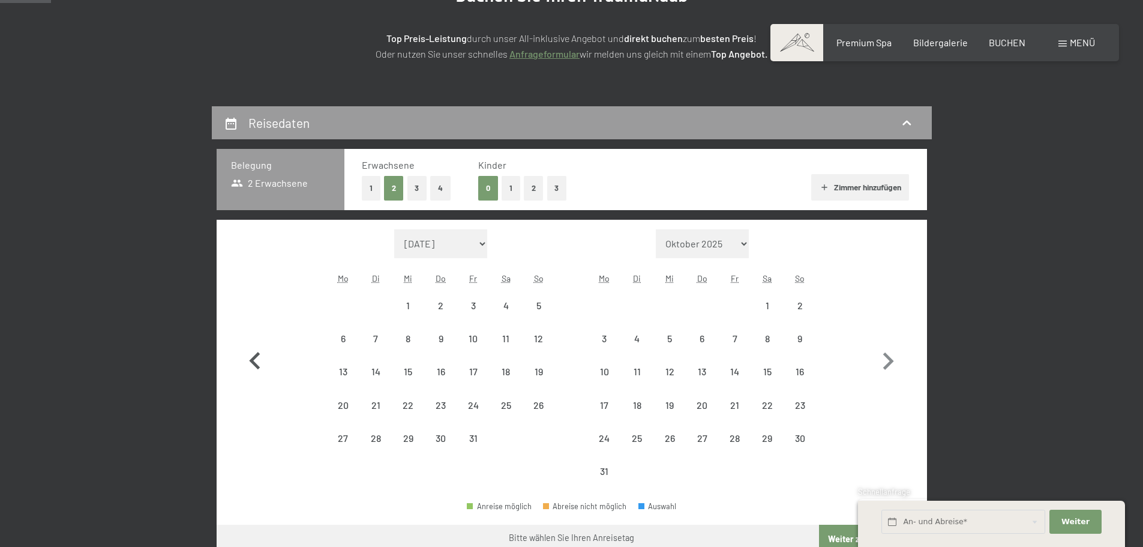
click at [263, 357] on icon "button" at bounding box center [255, 361] width 35 height 35
select select "2026-06-01"
select select "2026-07-01"
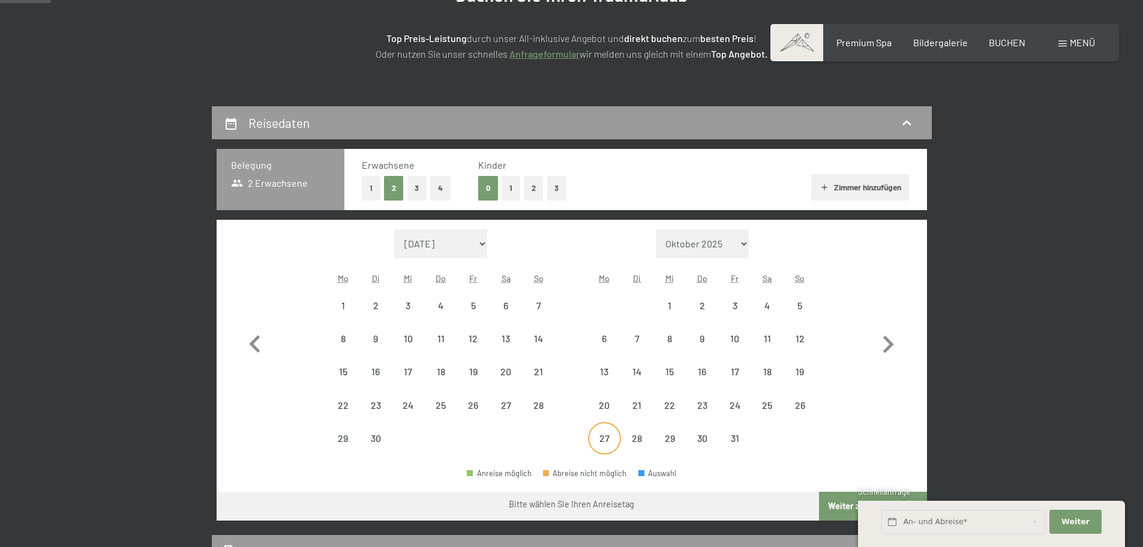
click at [610, 435] on div "27" at bounding box center [604, 448] width 30 height 30
select select "2026-06-01"
select select "2026-07-01"
click at [879, 352] on icon "button" at bounding box center [888, 344] width 35 height 35
select select "2026-07-01"
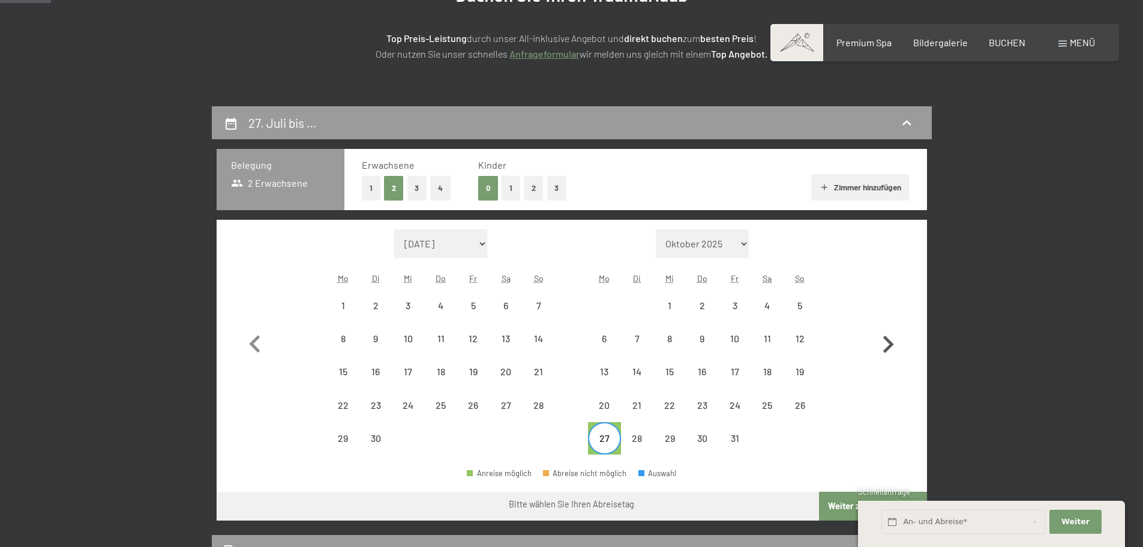
select select "2026-08-01"
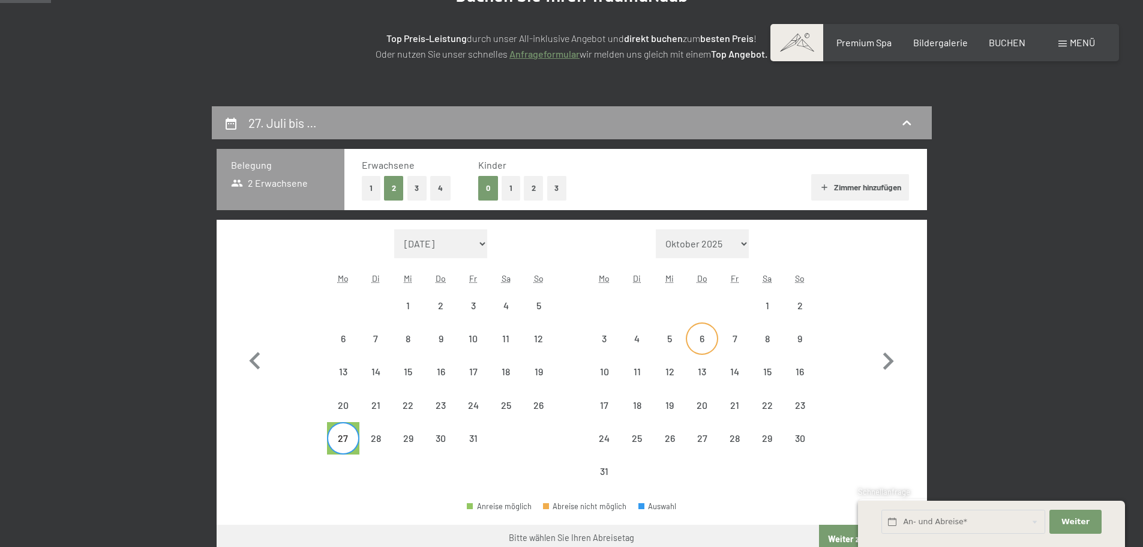
click at [704, 338] on div "6" at bounding box center [702, 349] width 30 height 30
select select "2026-07-01"
select select "2026-08-01"
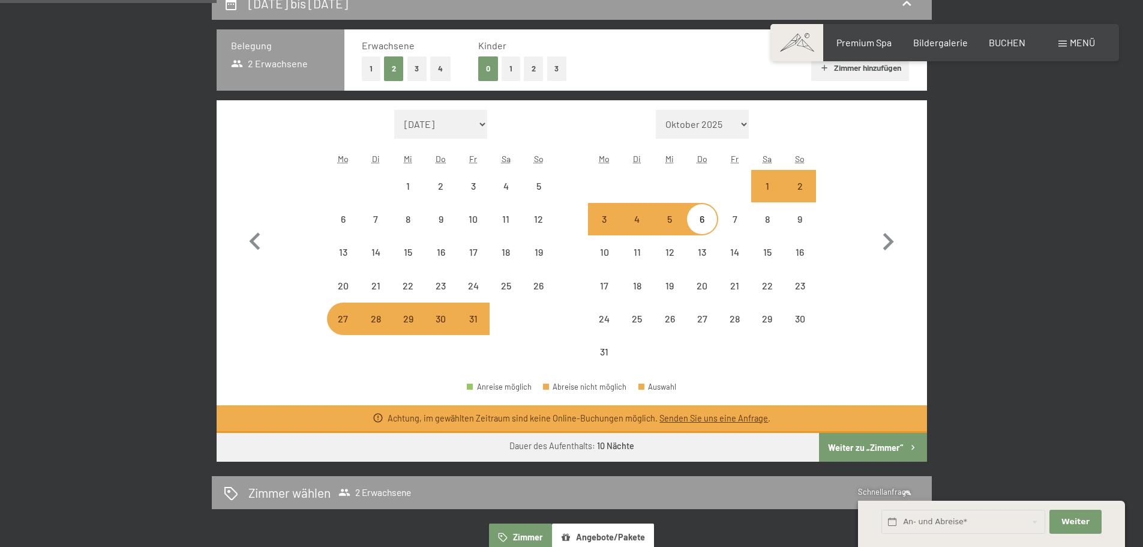
scroll to position [300, 0]
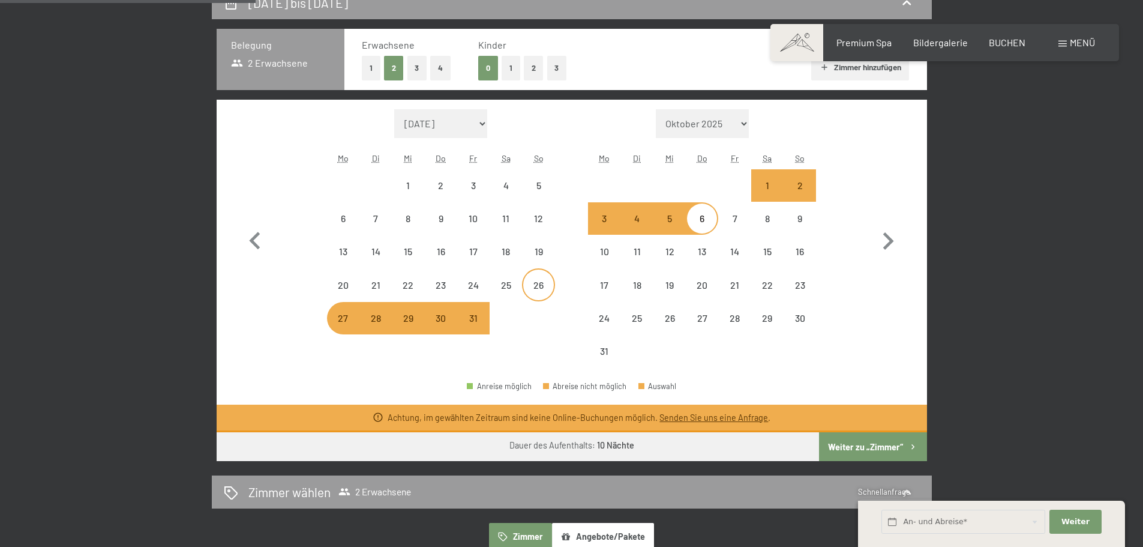
click at [535, 289] on div "26" at bounding box center [538, 295] width 30 height 30
select select "2026-07-01"
select select "2026-08-01"
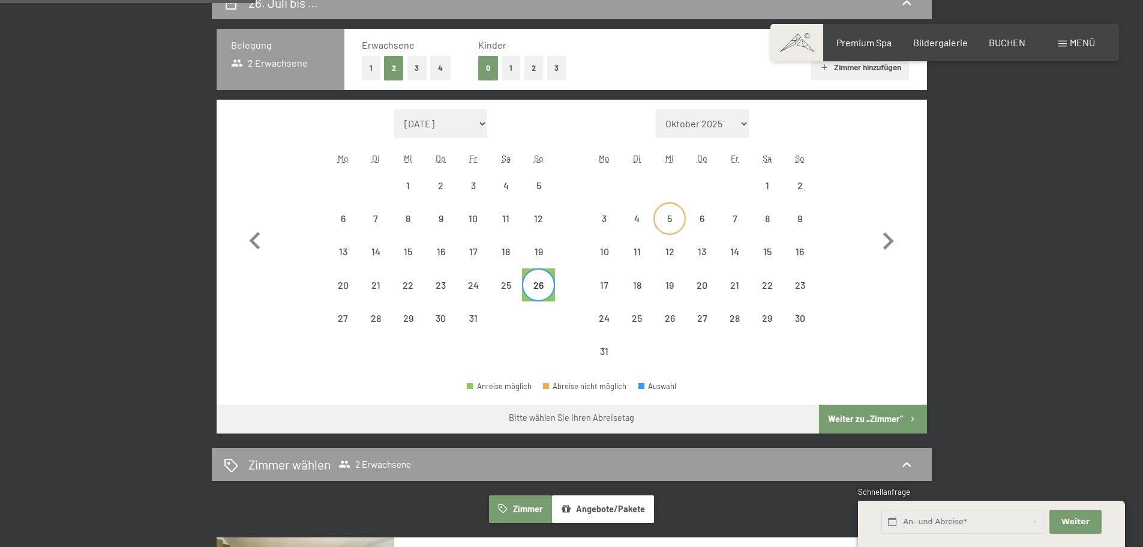
click at [660, 222] on div "5" at bounding box center [670, 229] width 30 height 30
select select "2026-07-01"
select select "2026-08-01"
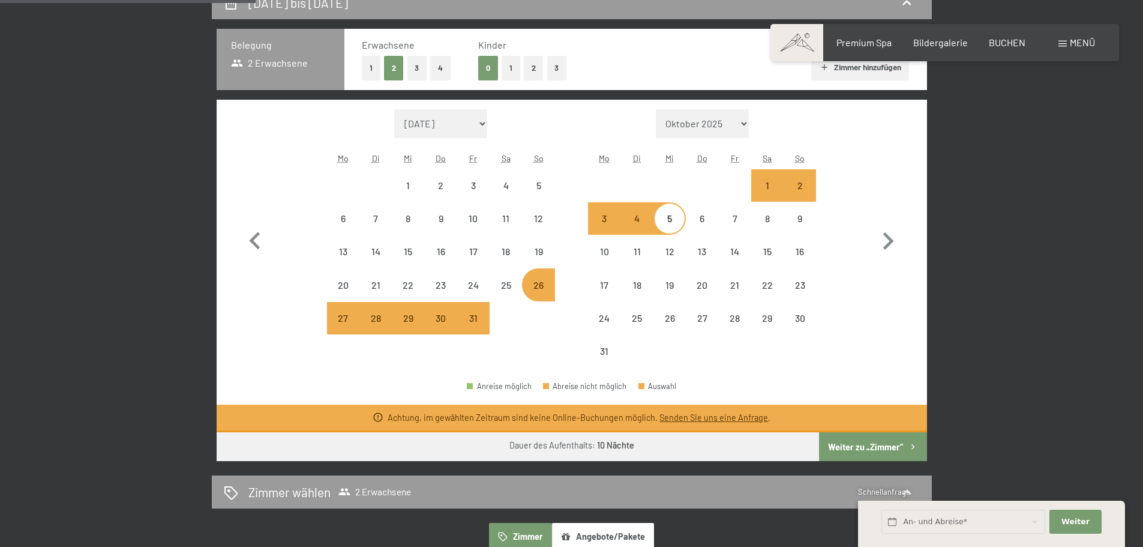
click at [379, 323] on div "28" at bounding box center [376, 328] width 30 height 30
select select "2026-07-01"
select select "2026-08-01"
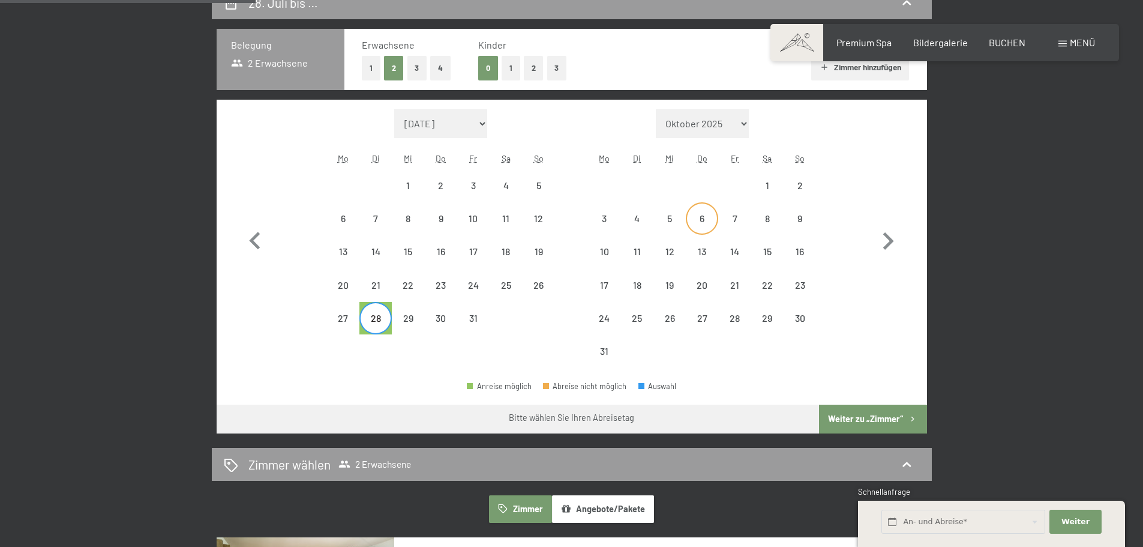
click at [711, 211] on div "6" at bounding box center [702, 218] width 30 height 30
select select "2026-07-01"
select select "2026-08-01"
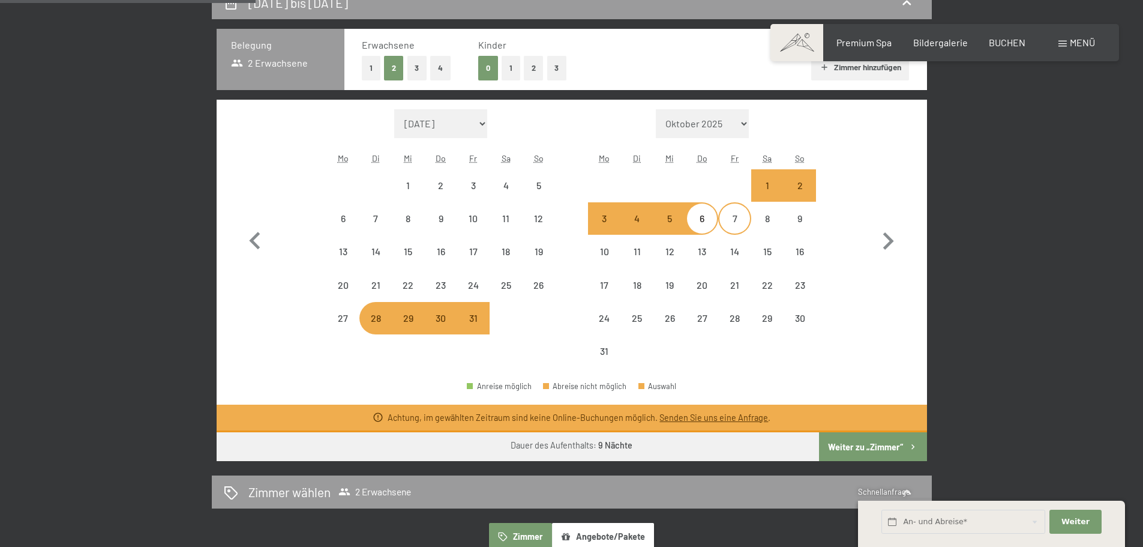
click at [741, 217] on div "7" at bounding box center [735, 229] width 30 height 30
select select "2026-07-01"
select select "2026-08-01"
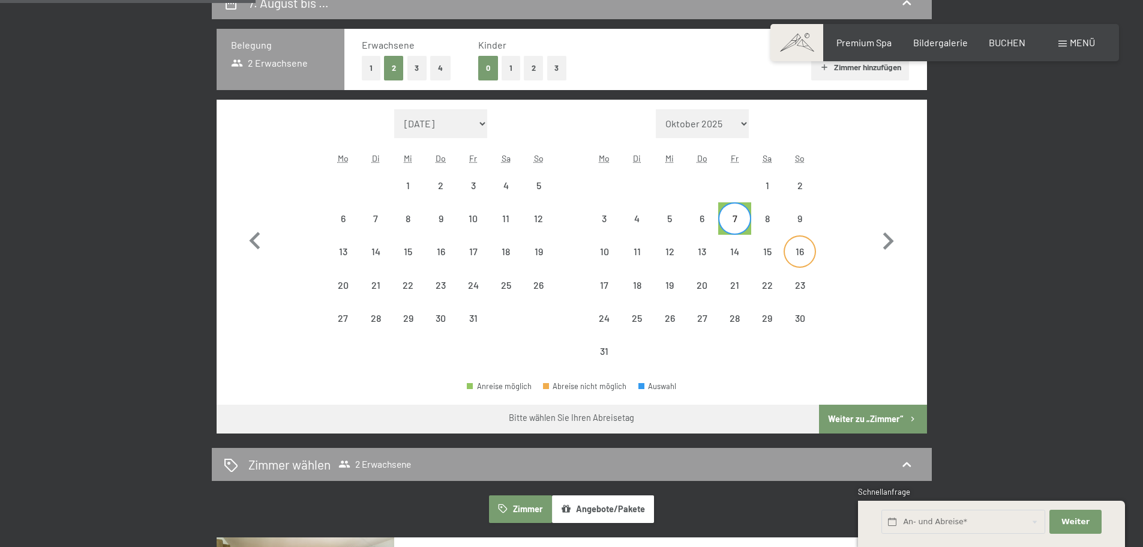
click at [789, 244] on div "16" at bounding box center [800, 251] width 30 height 30
select select "2026-07-01"
select select "2026-08-01"
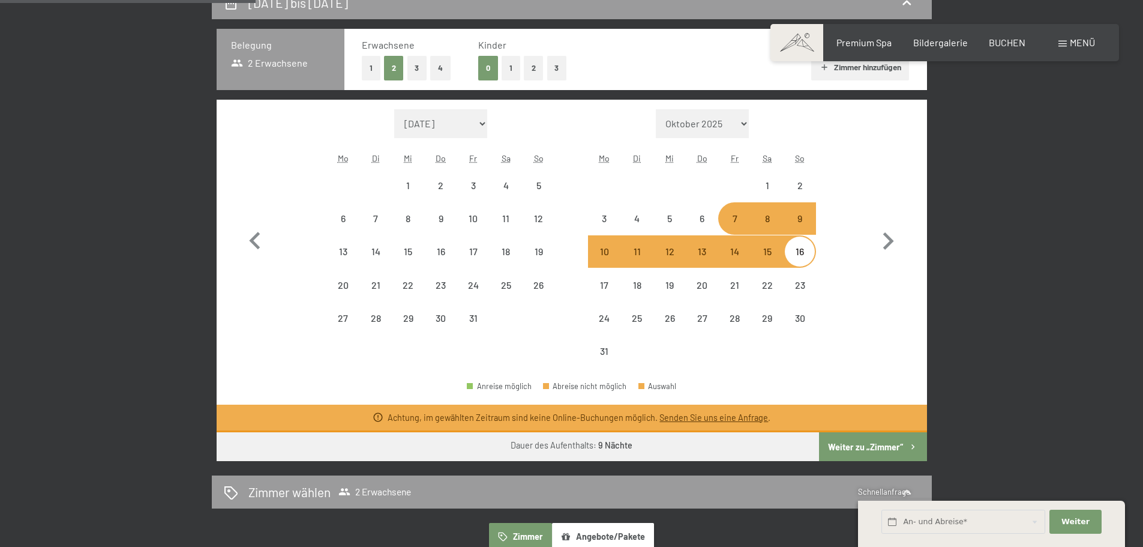
click at [443, 64] on button "4" at bounding box center [440, 68] width 20 height 25
select select "2026-07-01"
select select "2026-08-01"
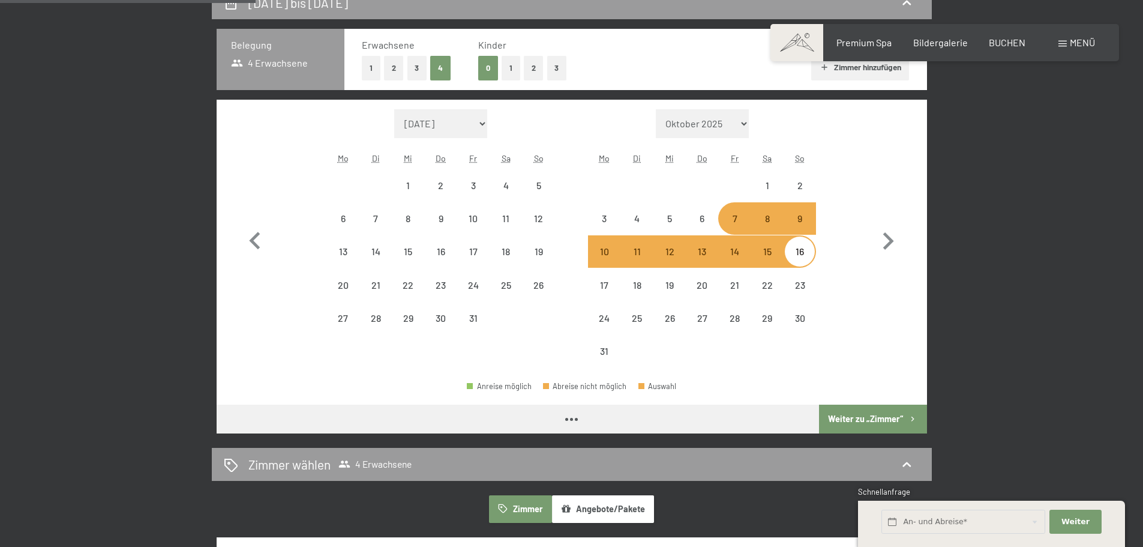
select select "2026-07-01"
select select "2026-08-01"
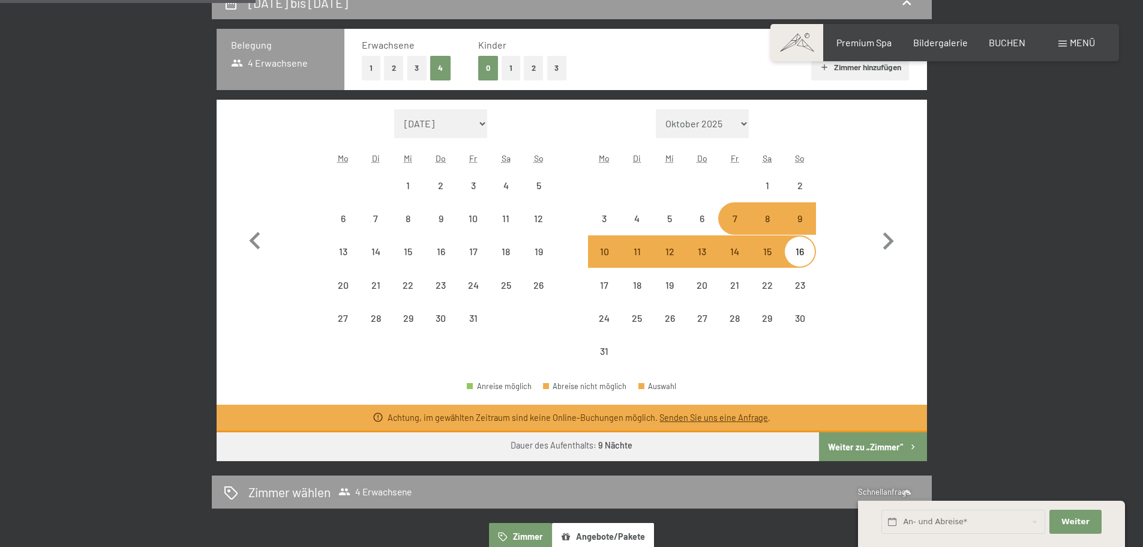
click at [508, 68] on button "1" at bounding box center [511, 68] width 19 height 25
select select "2026-07-01"
select select "2026-08-01"
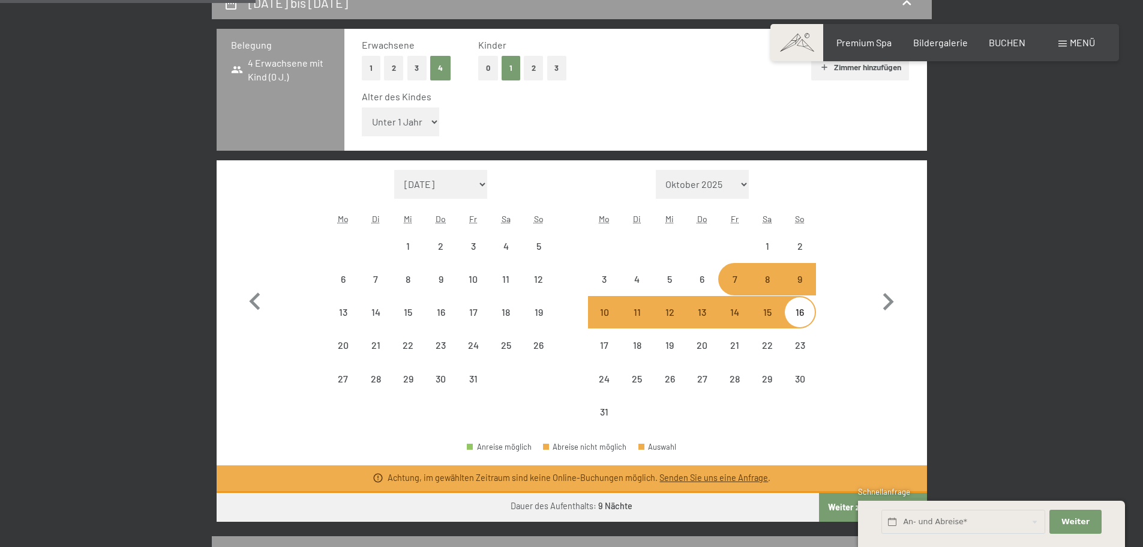
select select "2026-07-01"
select select "2026-08-01"
click at [430, 119] on select "Unter 1 Jahr 1 Jahr 2 Jahre 3 Jahre 4 Jahre 5 Jahre 6 Jahre 7 Jahre 8 Jahre 9 J…" at bounding box center [401, 121] width 78 height 29
select select "17"
click at [362, 107] on select "Unter 1 Jahr 1 Jahr 2 Jahre 3 Jahre 4 Jahre 5 Jahre 6 Jahre 7 Jahre 8 Jahre 9 J…" at bounding box center [401, 121] width 78 height 29
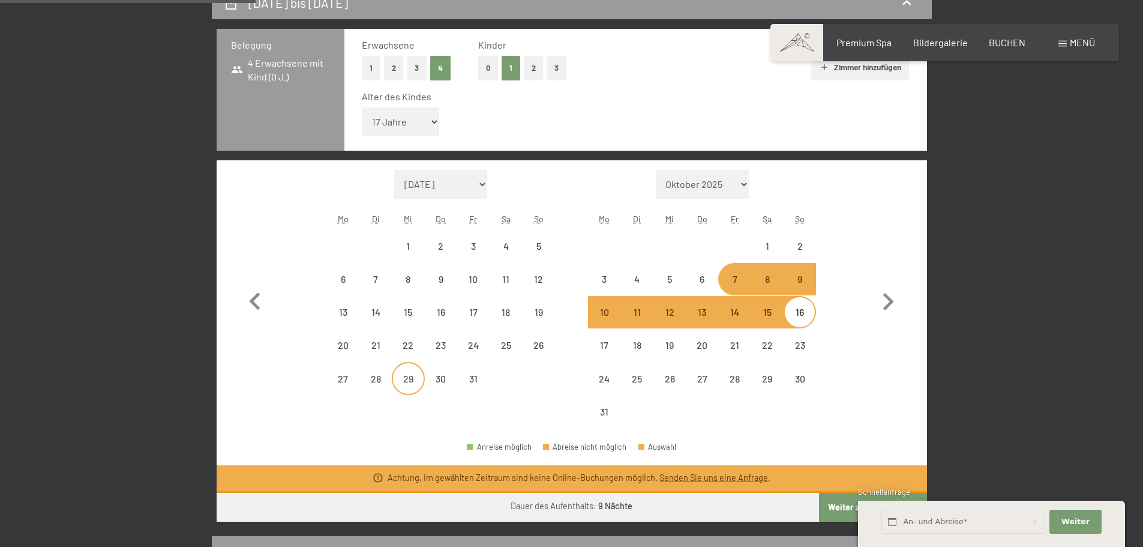
select select "2026-07-01"
select select "2026-08-01"
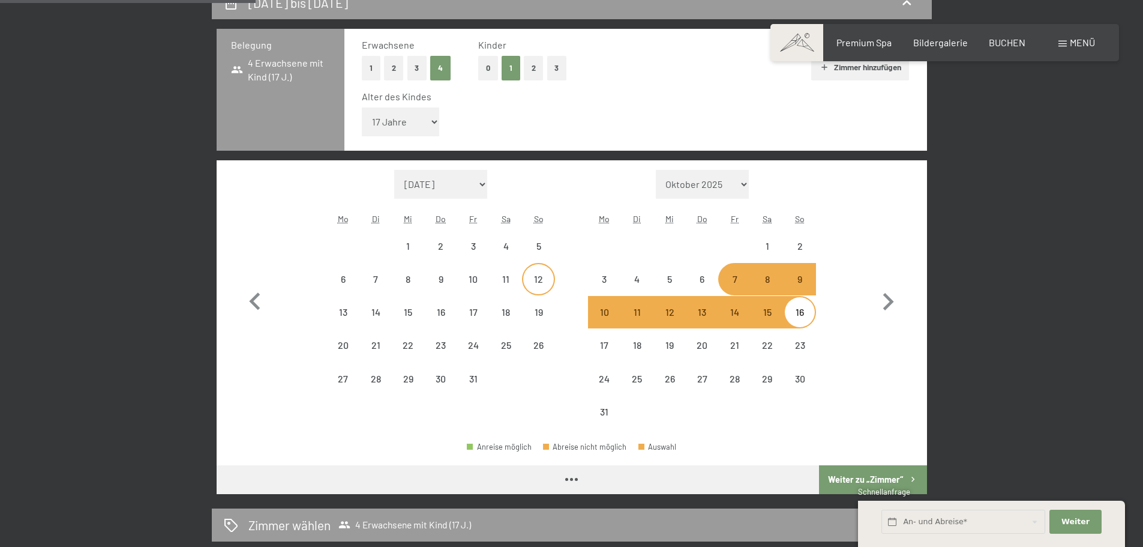
select select "2026-07-01"
select select "2026-08-01"
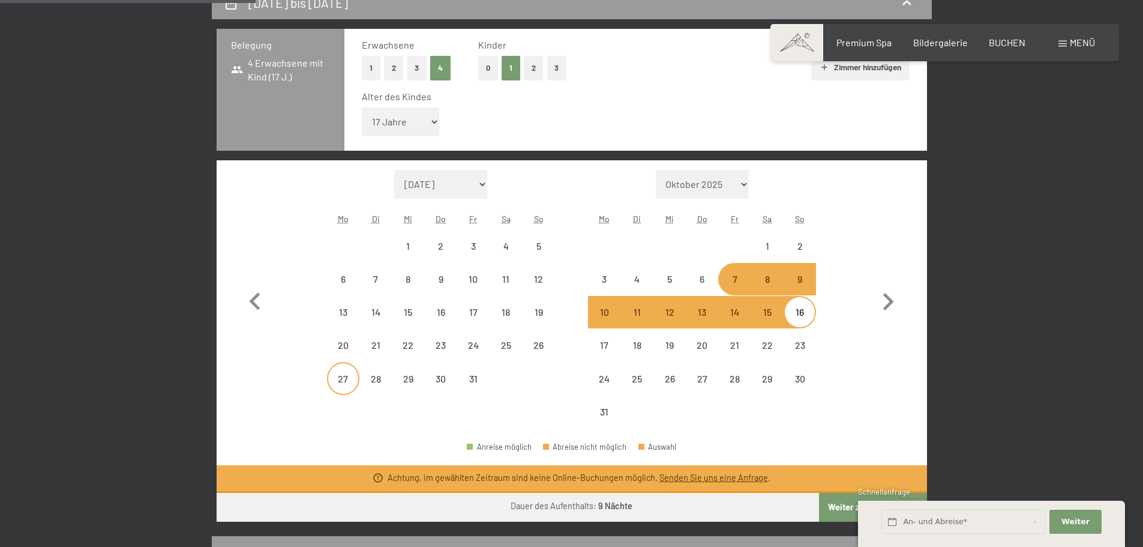
click at [340, 369] on div "27" at bounding box center [343, 378] width 30 height 30
select select "2026-07-01"
select select "2026-08-01"
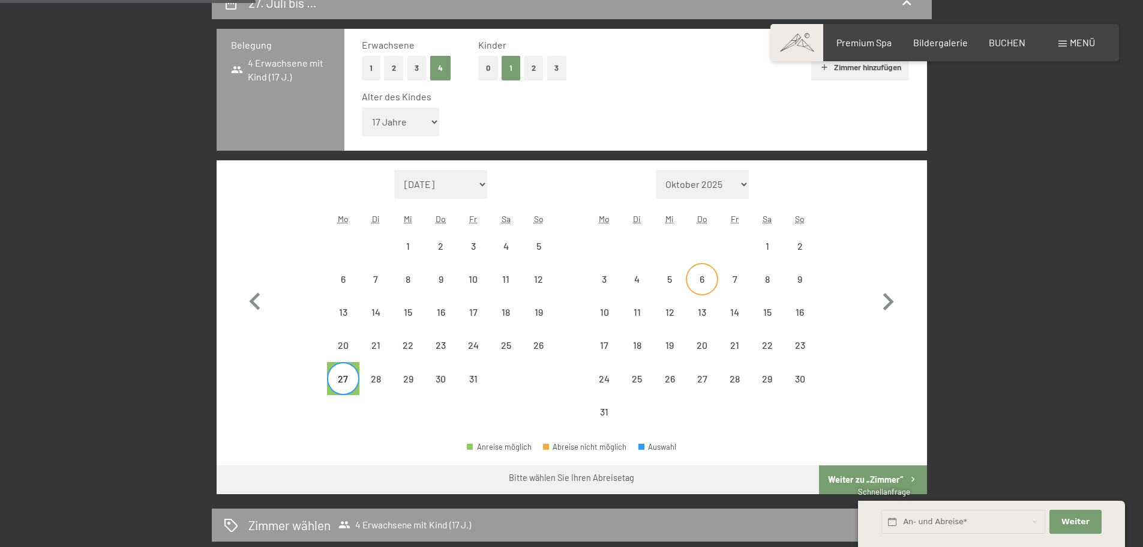
click at [699, 275] on div "6" at bounding box center [702, 289] width 30 height 30
select select "2026-07-01"
select select "2026-08-01"
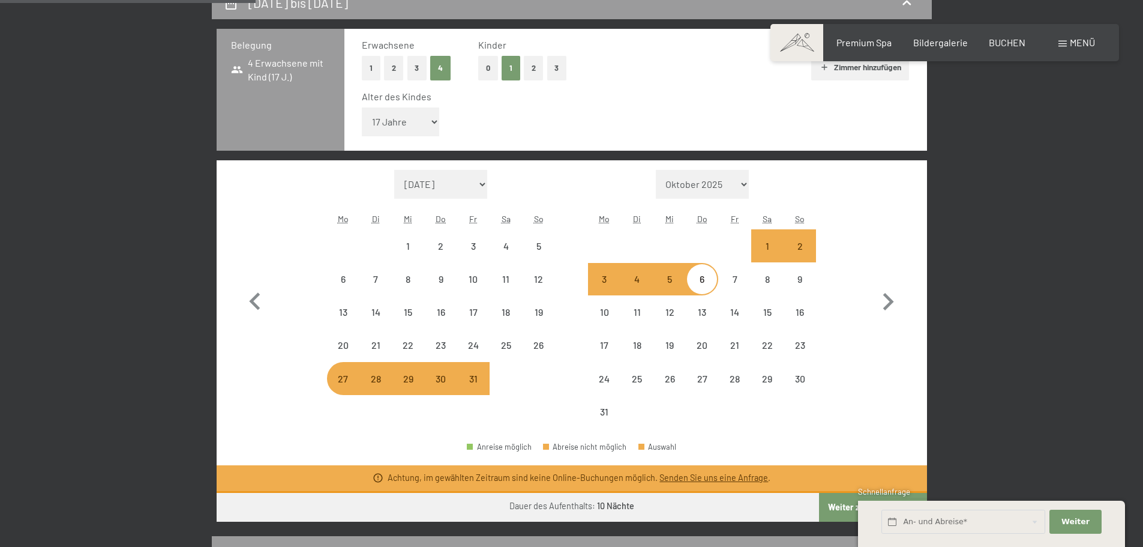
click at [802, 245] on div "2" at bounding box center [800, 256] width 30 height 30
select select "2026-07-01"
select select "2026-08-01"
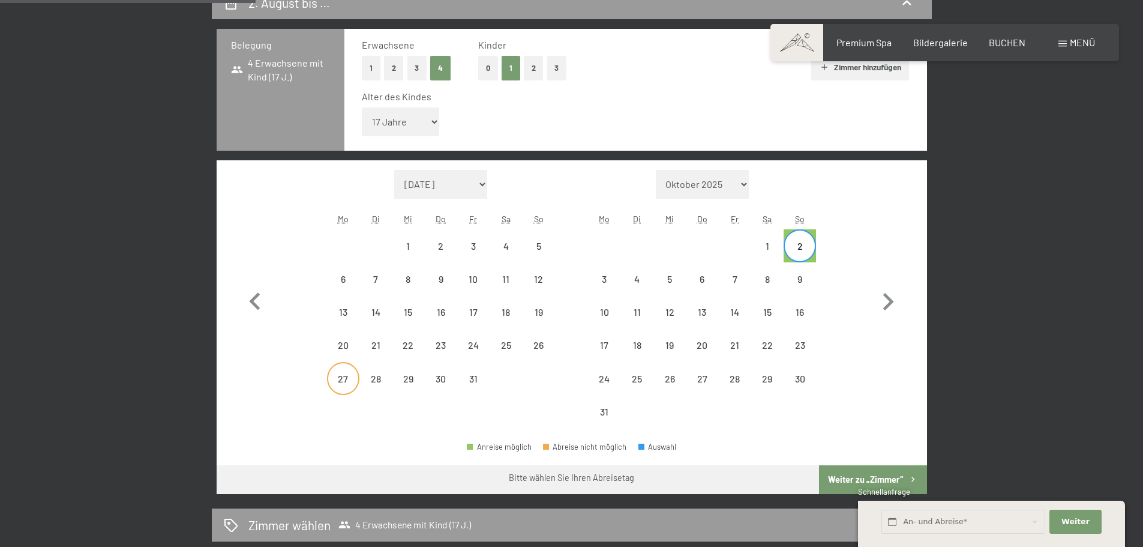
click at [345, 382] on div "27" at bounding box center [343, 389] width 30 height 30
select select "2026-07-01"
select select "2026-08-01"
click at [796, 242] on div "2" at bounding box center [800, 256] width 30 height 30
select select "2026-07-01"
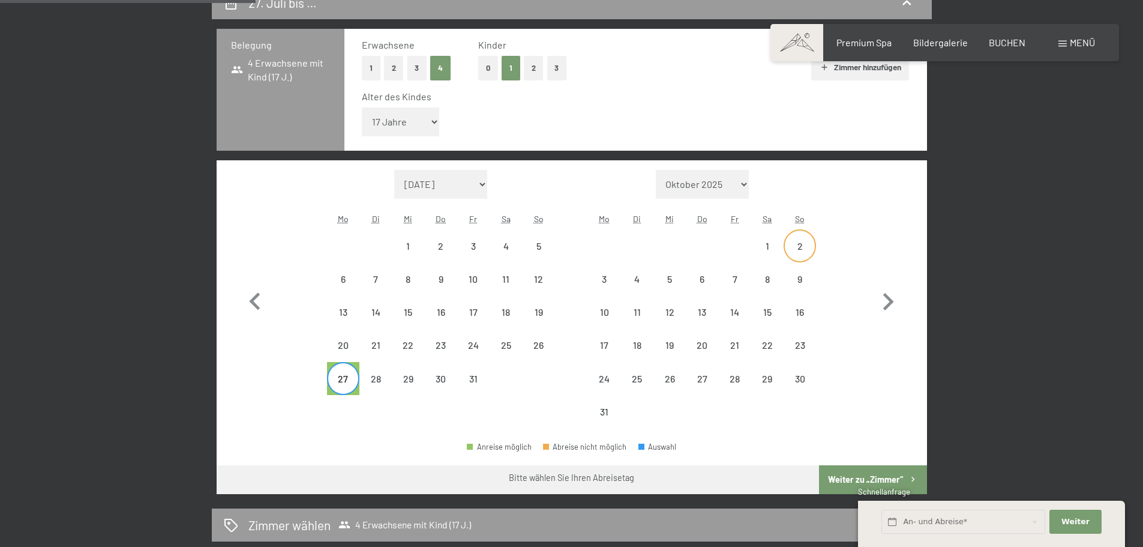
select select "2026-08-01"
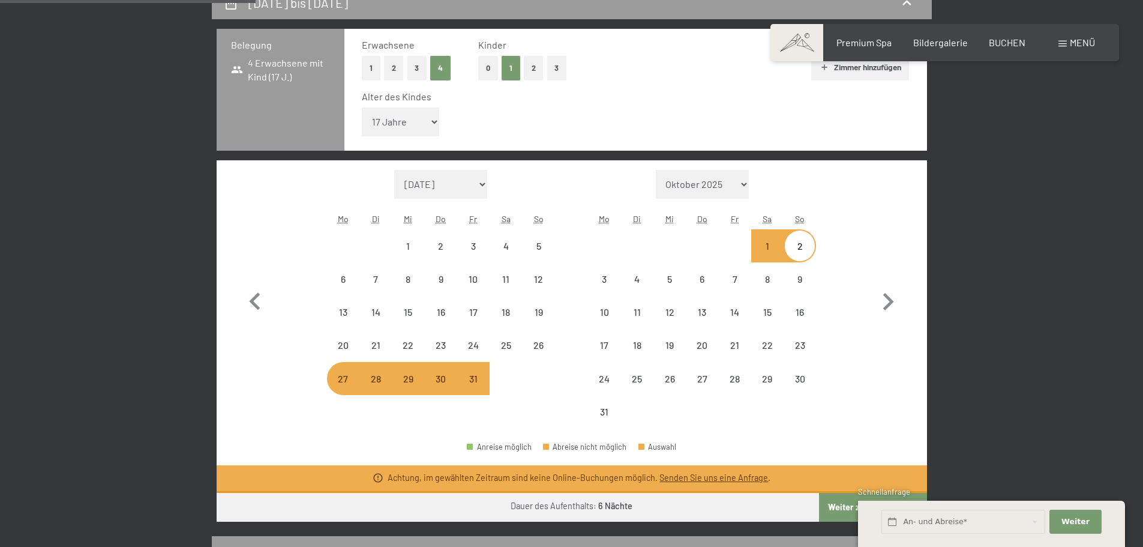
click at [1007, 168] on div "27. Juli bis 2. August 2026 Belegung 4 Erwachsene mit Kind (17 J.) Erwachsene 1…" at bounding box center [571, 408] width 909 height 844
click at [342, 389] on div "27" at bounding box center [343, 389] width 30 height 30
select select "2026-07-01"
select select "2026-08-01"
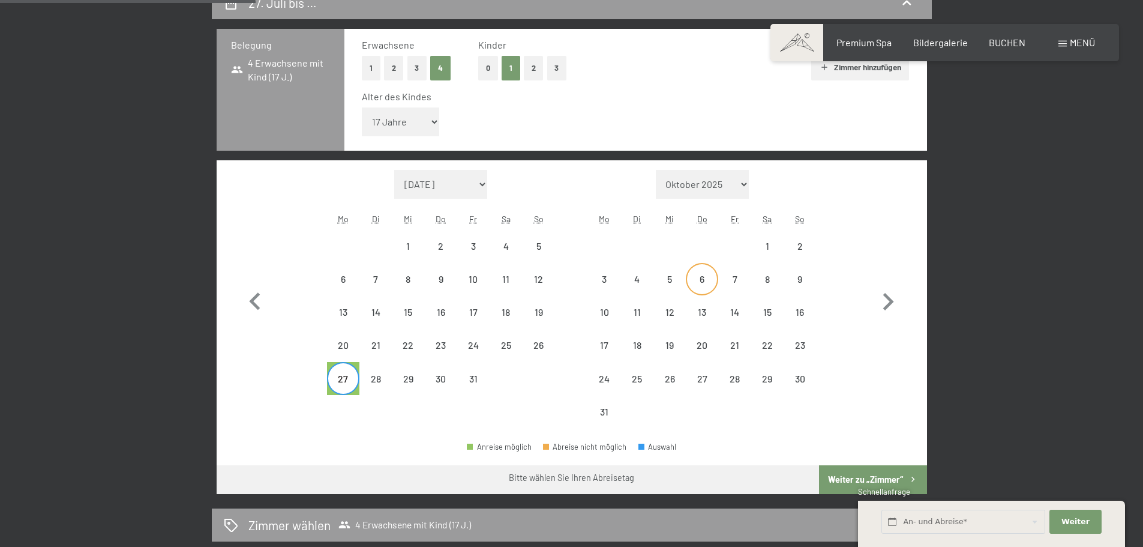
click at [688, 271] on div "6" at bounding box center [702, 279] width 32 height 32
select select "2026-07-01"
select select "2026-08-01"
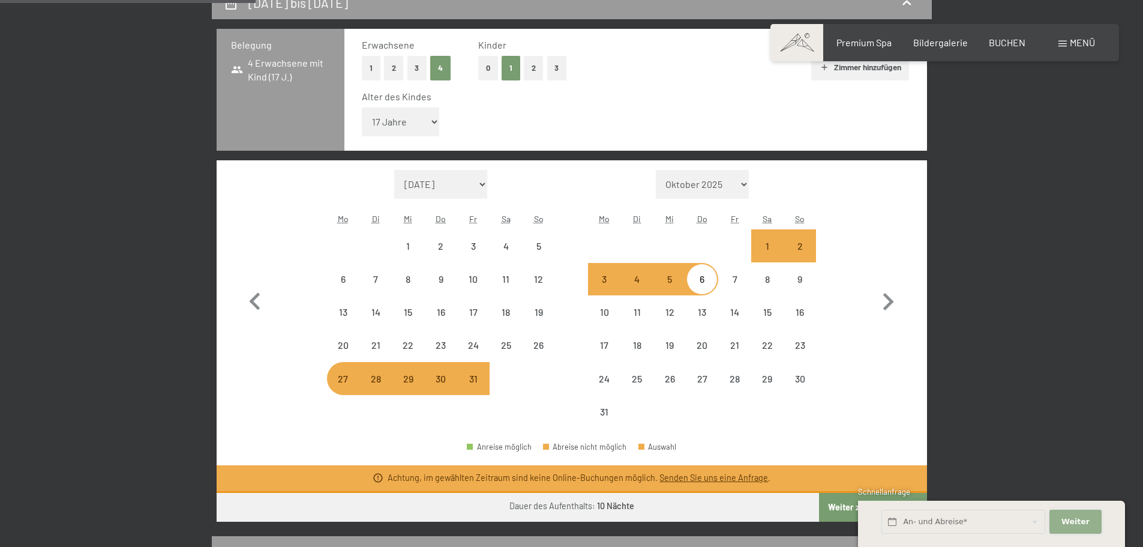
click at [1074, 517] on span "Weiter" at bounding box center [1076, 521] width 28 height 11
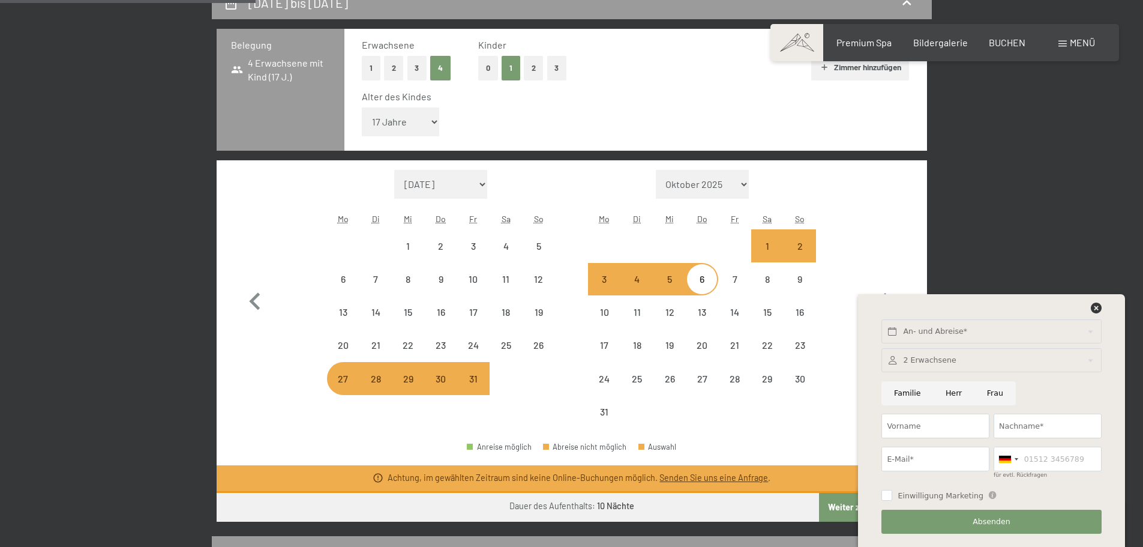
click at [942, 362] on div at bounding box center [992, 360] width 220 height 25
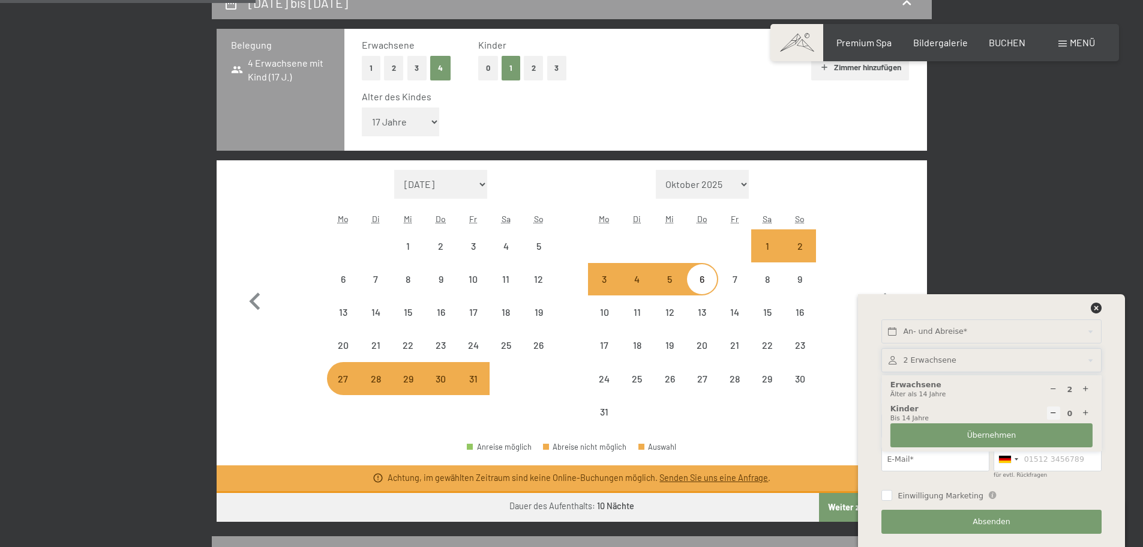
click at [1090, 390] on icon at bounding box center [1086, 389] width 8 height 8
click at [1091, 391] on div at bounding box center [1087, 389] width 14 height 14
click at [1090, 391] on div at bounding box center [1087, 389] width 14 height 14
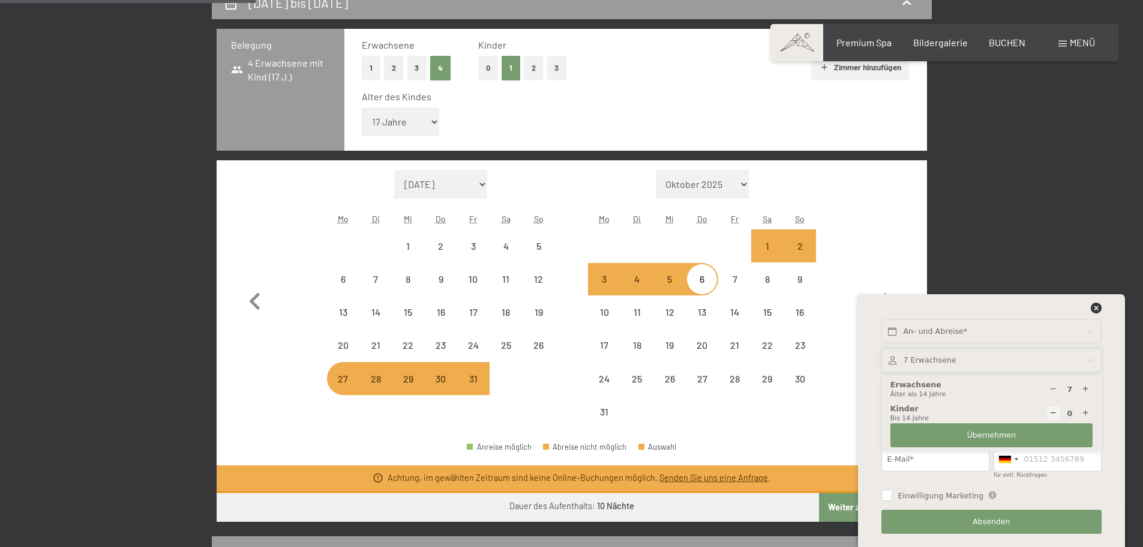
click at [1050, 392] on icon at bounding box center [1054, 389] width 8 height 8
type input "5"
drag, startPoint x: 931, startPoint y: 465, endPoint x: 940, endPoint y: 459, distance: 10.8
click at [931, 465] on input "E-Mail*" at bounding box center [936, 459] width 108 height 25
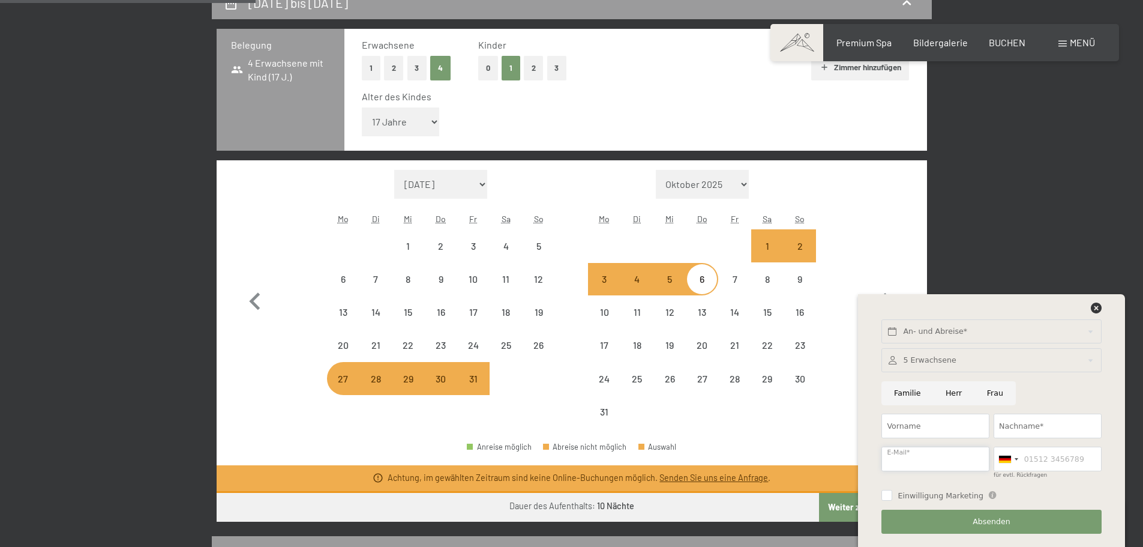
type input "schumacher@dent-and-done.de"
click at [1035, 461] on input "für evtl. Rückfragen" at bounding box center [1048, 459] width 108 height 25
type input "015120830830"
click at [892, 499] on input "Einwilligung Marketing" at bounding box center [887, 495] width 11 height 11
checkbox input "true"
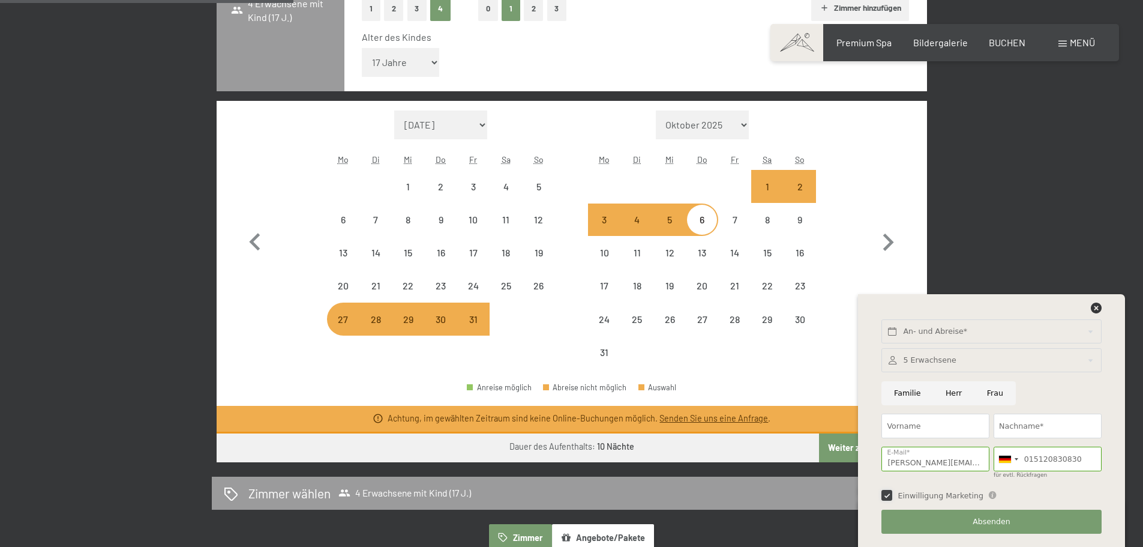
scroll to position [360, 0]
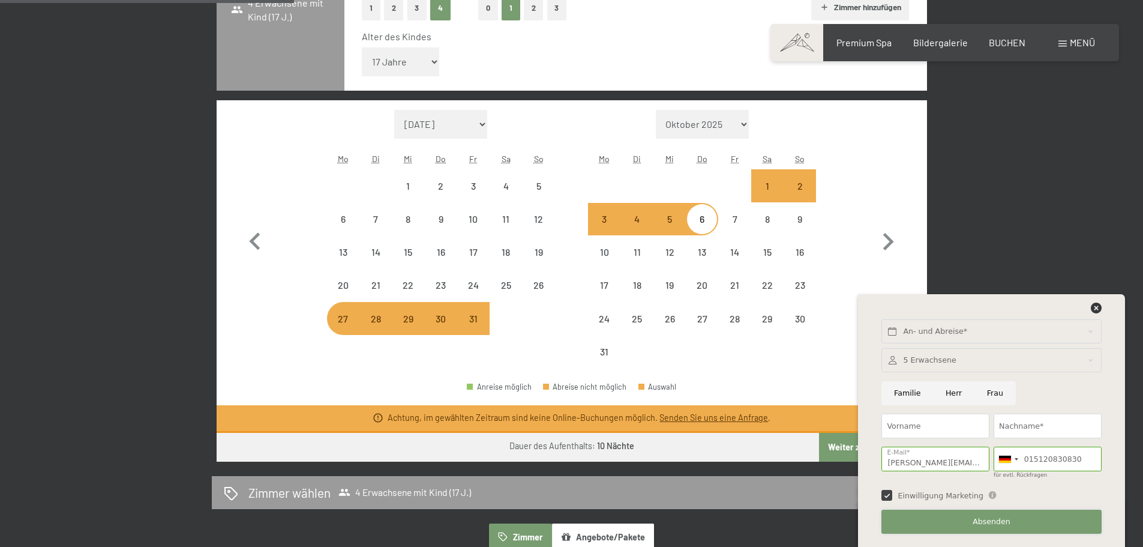
click at [990, 525] on span "Absenden" at bounding box center [992, 521] width 38 height 11
click at [940, 326] on input "text" at bounding box center [992, 331] width 220 height 25
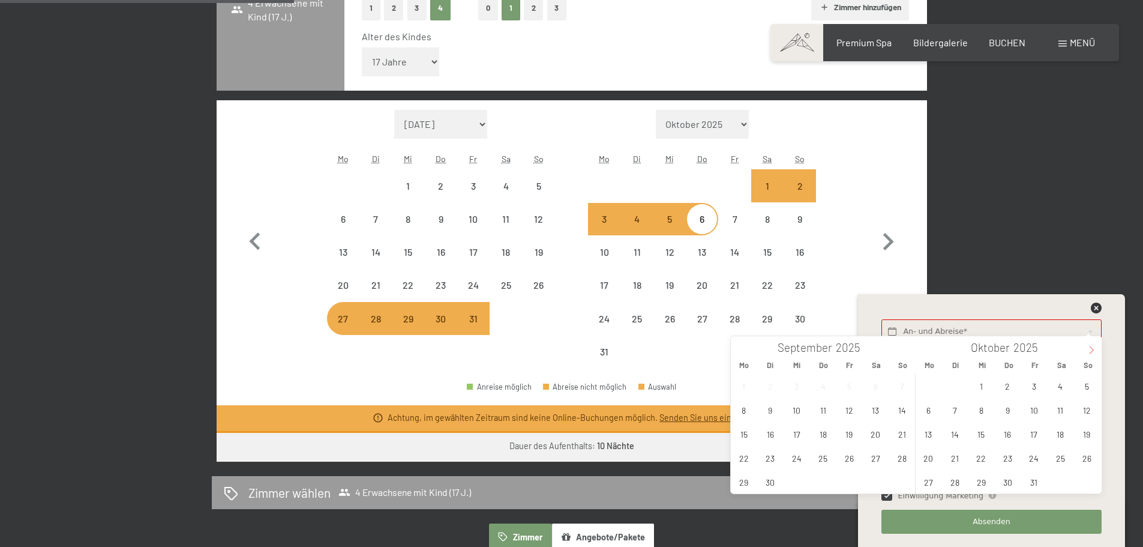
click at [1092, 349] on icon at bounding box center [1092, 350] width 8 height 8
type input "2026"
click at [1092, 349] on icon at bounding box center [1092, 350] width 8 height 8
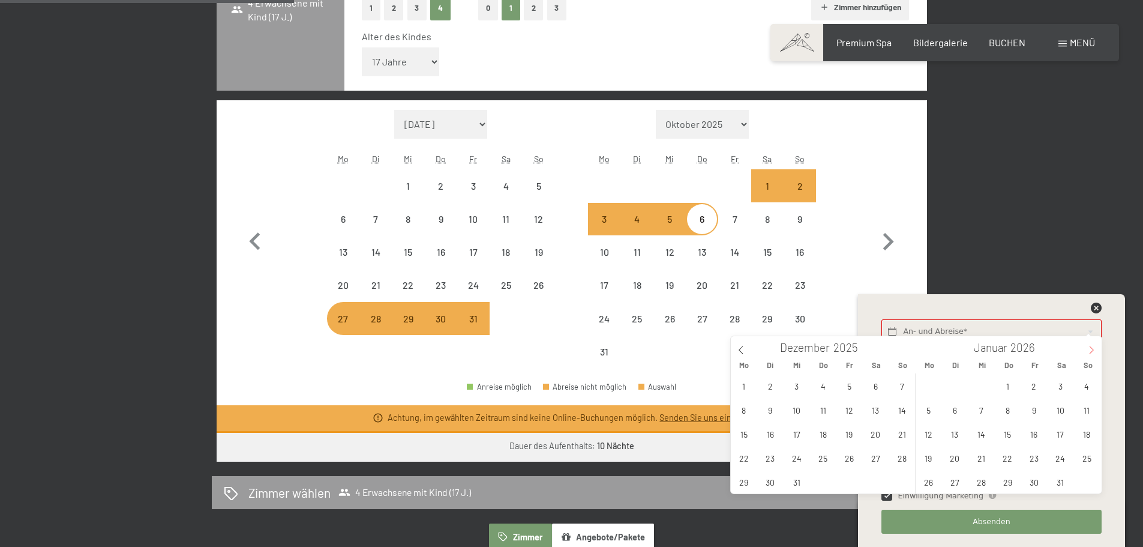
type input "2026"
click at [1092, 349] on icon at bounding box center [1092, 350] width 8 height 8
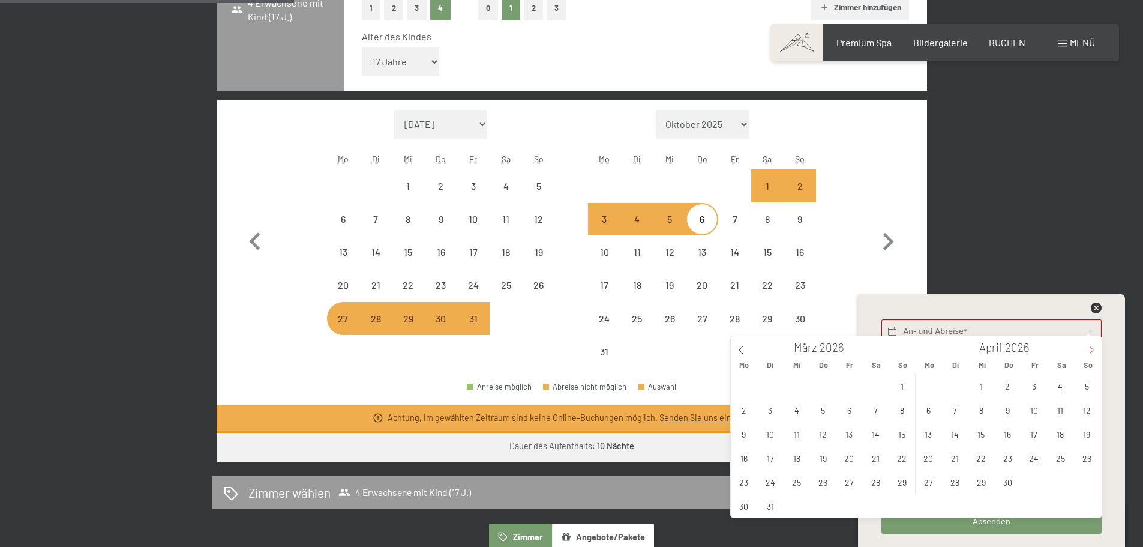
click at [1092, 349] on icon at bounding box center [1092, 350] width 8 height 8
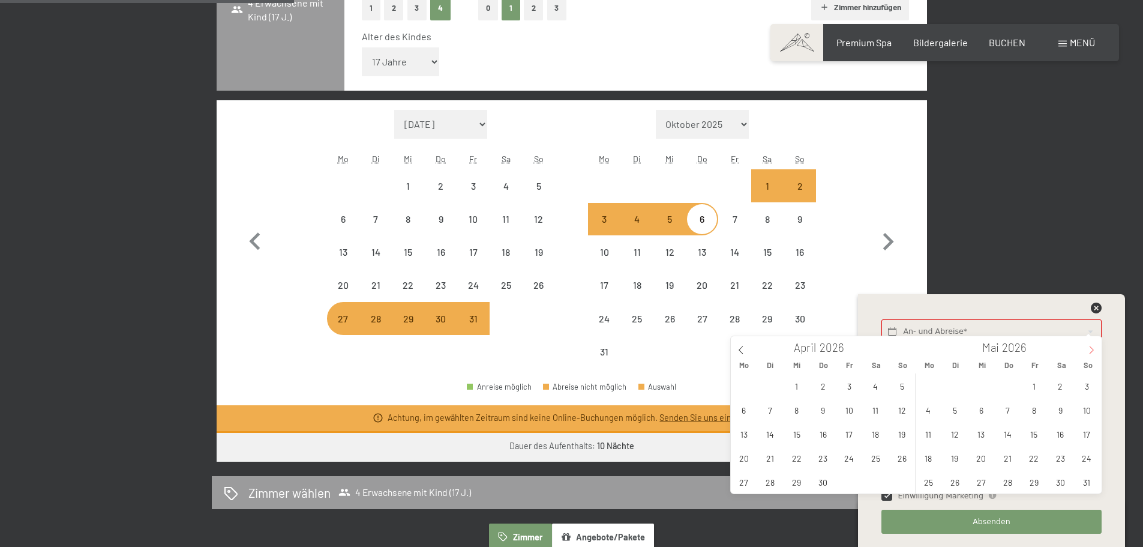
click at [1092, 349] on icon at bounding box center [1092, 350] width 8 height 8
click at [930, 488] on span "27" at bounding box center [928, 481] width 23 height 23
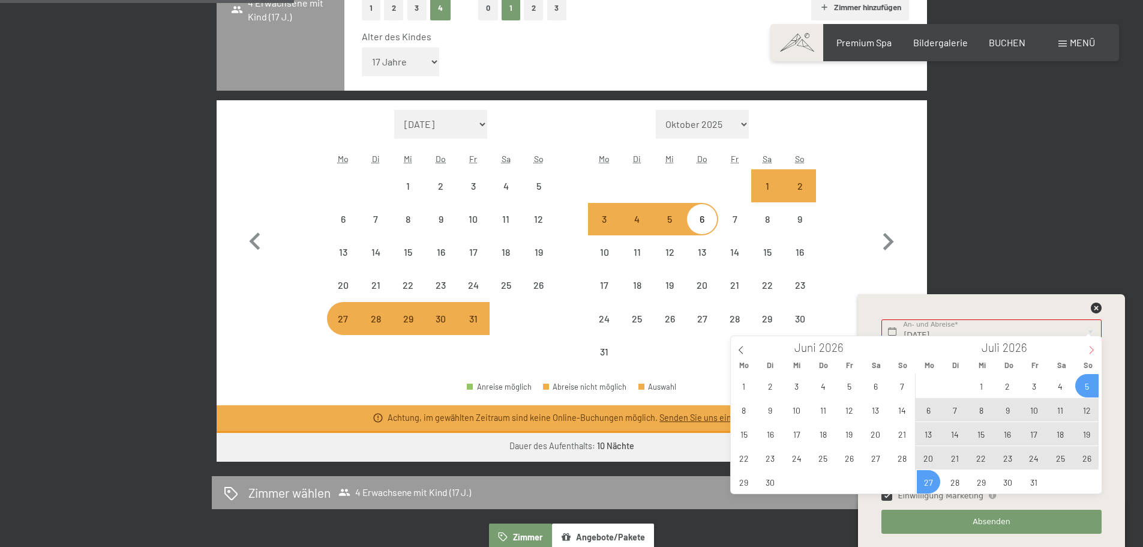
click at [1093, 352] on icon at bounding box center [1092, 350] width 8 height 8
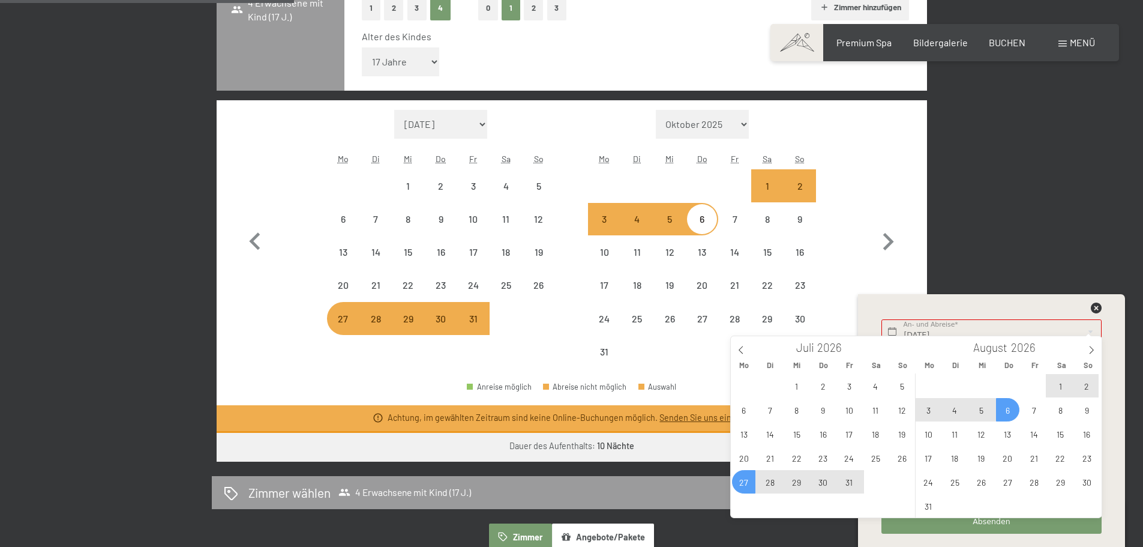
click at [1008, 415] on span "6" at bounding box center [1007, 409] width 23 height 23
type input "Mo. 27.07.2026 - Do. 06.08.2026"
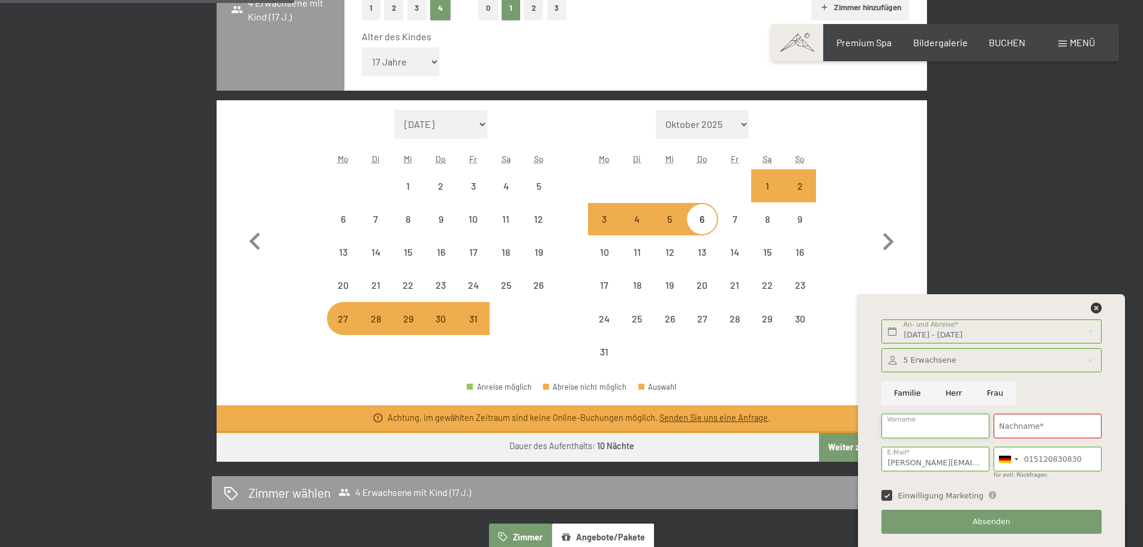
click at [946, 430] on input "Vorname" at bounding box center [936, 426] width 108 height 25
type input "Daniela"
click at [1031, 432] on input "Nachname*" at bounding box center [1048, 426] width 108 height 25
type input "Schumacher"
click at [999, 526] on span "Absenden" at bounding box center [992, 521] width 38 height 11
